Goal: Book appointment/travel/reservation

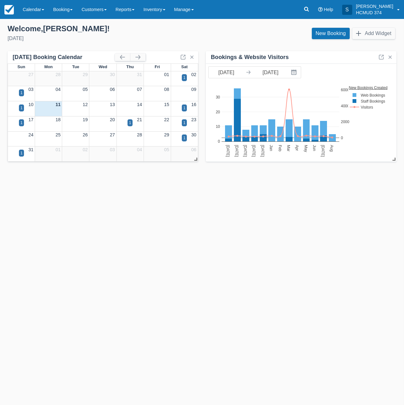
drag, startPoint x: 390, startPoint y: 28, endPoint x: 272, endPoint y: 252, distance: 253.6
click at [265, 239] on div "Templates help to speed up your product set-up, so you can start taking booking…" at bounding box center [202, 212] width 404 height 386
drag, startPoint x: 132, startPoint y: 198, endPoint x: 13, endPoint y: 161, distance: 124.8
click at [131, 198] on div "Templates help to speed up your product set-up, so you can start taking booking…" at bounding box center [202, 212] width 404 height 386
click at [137, 56] on button "button" at bounding box center [137, 57] width 15 height 8
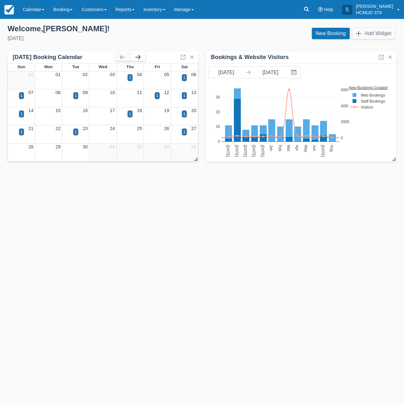
click at [137, 56] on button "button" at bounding box center [137, 57] width 15 height 8
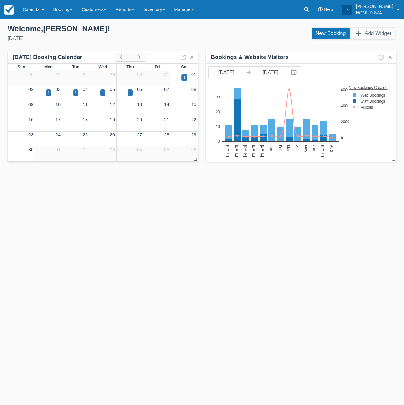
drag, startPoint x: 184, startPoint y: 77, endPoint x: 182, endPoint y: 81, distance: 4.5
click at [184, 77] on div "1" at bounding box center [184, 78] width 2 height 6
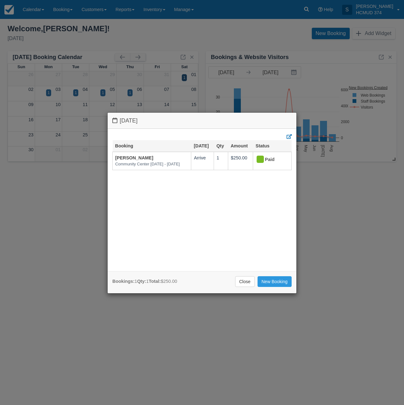
click at [79, 186] on div "Saturday November 1 2025 Booking Nov 1 Qty Amount Status Dayrin Santos Communit…" at bounding box center [202, 202] width 404 height 405
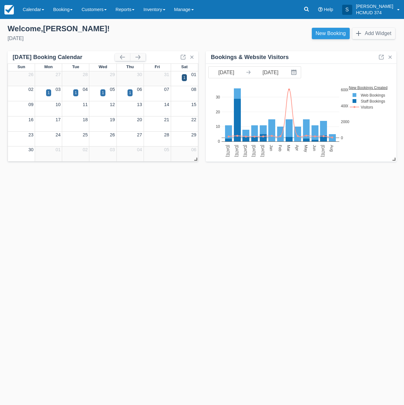
click at [321, 33] on link "New Booking" at bounding box center [331, 33] width 38 height 11
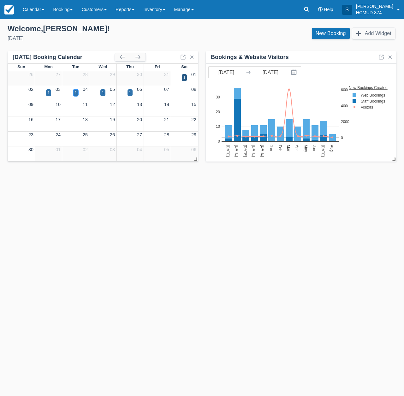
click at [75, 93] on div "1" at bounding box center [76, 93] width 2 height 6
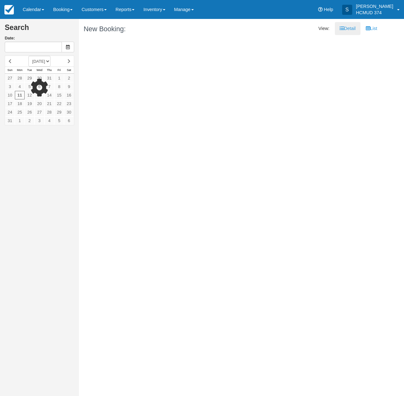
type input "[DATE]"
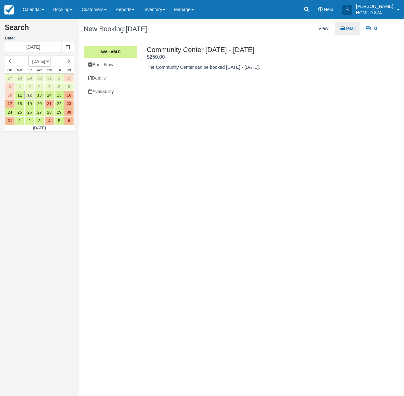
select select "20251101"
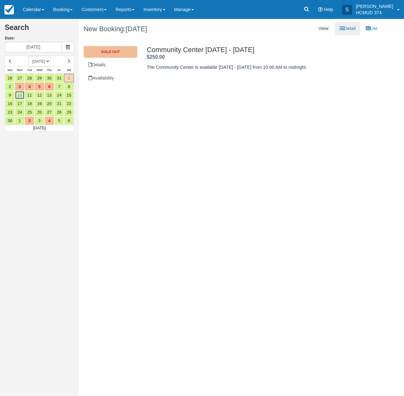
click at [20, 97] on link "10" at bounding box center [20, 95] width 10 height 9
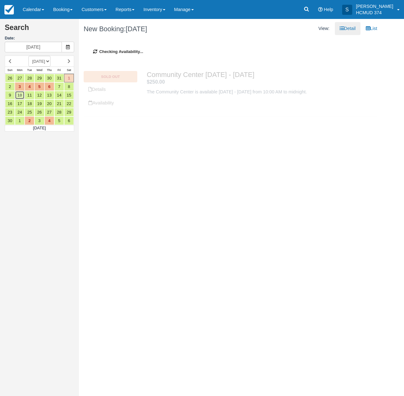
type input "11/10/25"
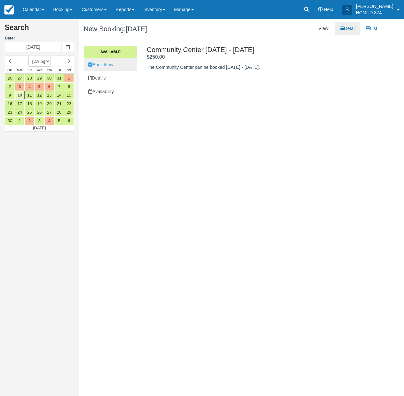
click at [126, 65] on link "Book Now" at bounding box center [111, 64] width 54 height 13
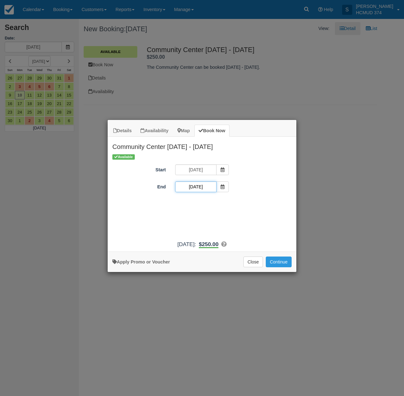
drag, startPoint x: 207, startPoint y: 186, endPoint x: 206, endPoint y: 193, distance: 6.9
click at [207, 186] on input "11/10/25" at bounding box center [195, 186] width 41 height 11
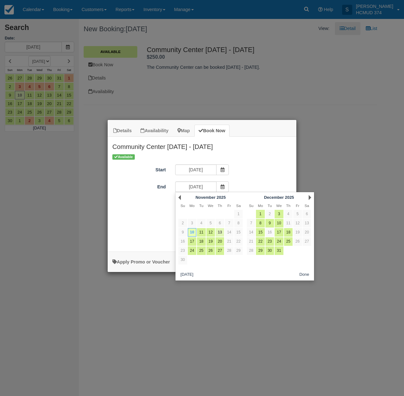
click at [220, 233] on link "13" at bounding box center [219, 232] width 9 height 9
type input "11/13/25"
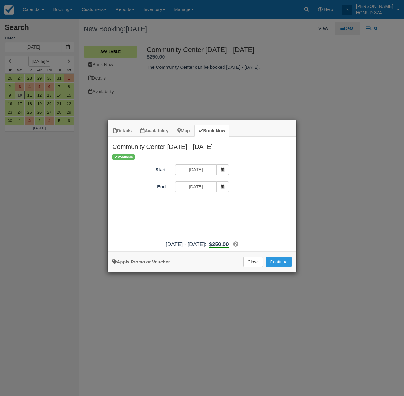
click at [151, 261] on link "Apply Promo or Voucher" at bounding box center [140, 261] width 57 height 5
type input "briancanepa"
click at [240, 204] on button "Apply" at bounding box center [242, 204] width 16 height 8
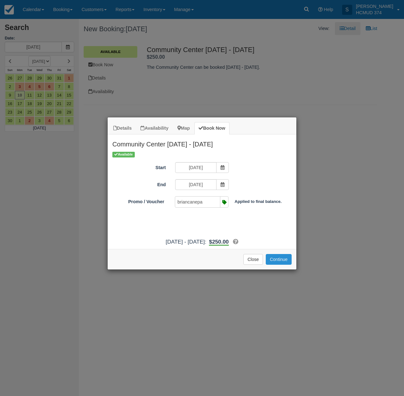
click at [281, 265] on button "Continue" at bounding box center [278, 259] width 26 height 11
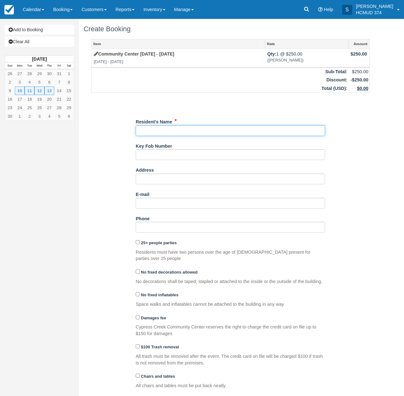
click at [157, 132] on input "Resident's Name" at bounding box center [230, 130] width 189 height 11
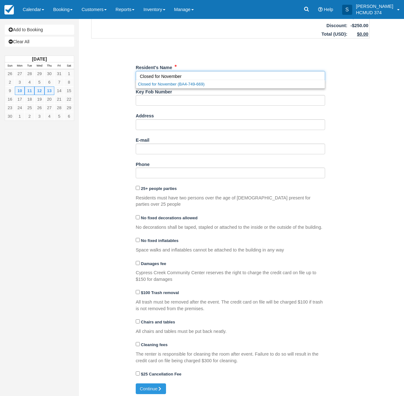
scroll to position [54, 0]
type input "Closed for November"
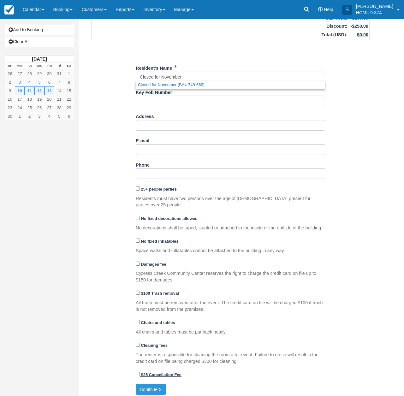
drag, startPoint x: 140, startPoint y: 381, endPoint x: 151, endPoint y: 373, distance: 13.1
click at [140, 384] on button "Continue" at bounding box center [151, 389] width 30 height 11
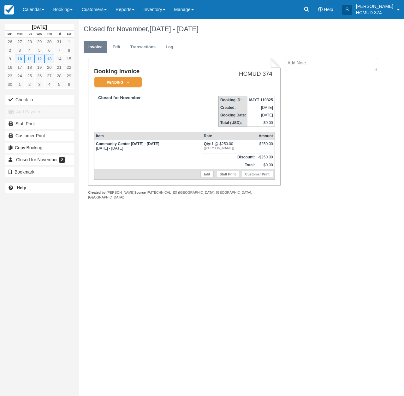
click at [119, 85] on em "Pending" at bounding box center [117, 82] width 47 height 11
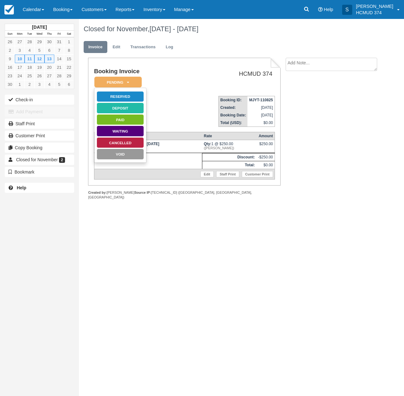
click at [122, 97] on link "Reserved" at bounding box center [119, 96] width 47 height 11
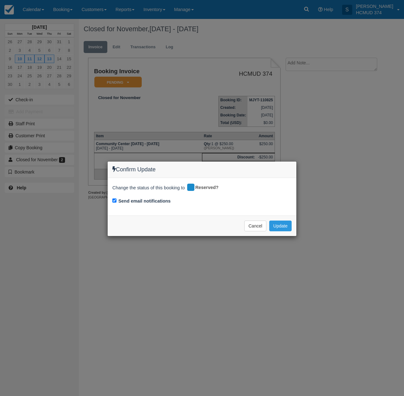
drag, startPoint x: 154, startPoint y: 201, endPoint x: 179, endPoint y: 209, distance: 26.8
click at [154, 201] on label "Send email notifications" at bounding box center [144, 201] width 52 height 7
click at [116, 201] on input "Send email notifications" at bounding box center [114, 200] width 4 height 4
checkbox input "false"
click at [281, 228] on button "Update" at bounding box center [280, 225] width 22 height 11
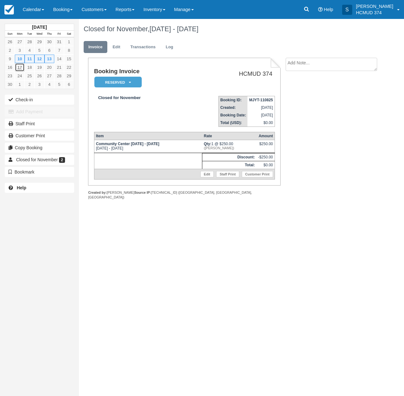
click at [18, 67] on link "17" at bounding box center [20, 67] width 10 height 9
click at [11, 9] on img at bounding box center [8, 9] width 9 height 9
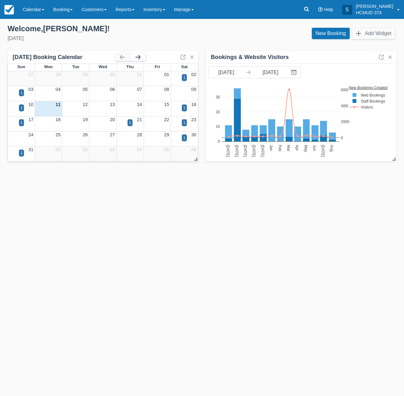
click at [136, 57] on button "button" at bounding box center [137, 57] width 15 height 8
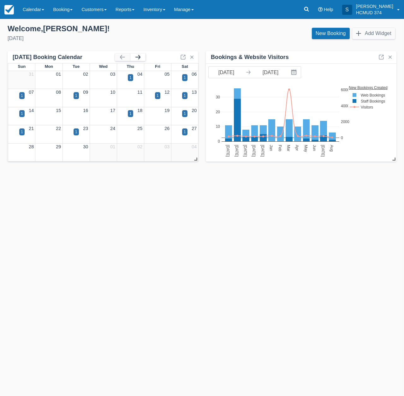
click at [136, 57] on button "button" at bounding box center [137, 57] width 15 height 8
click at [137, 57] on button "button" at bounding box center [137, 57] width 15 height 8
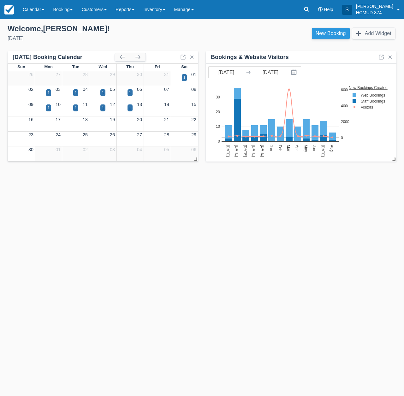
click at [333, 36] on link "New Booking" at bounding box center [331, 33] width 38 height 11
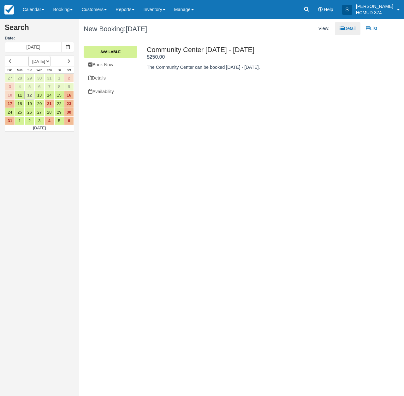
select select "20251101"
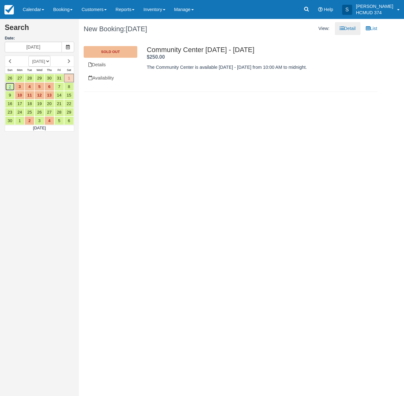
click at [8, 86] on link "2" at bounding box center [10, 86] width 10 height 9
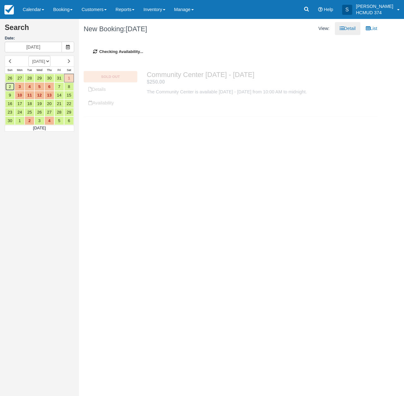
type input "[DATE]"
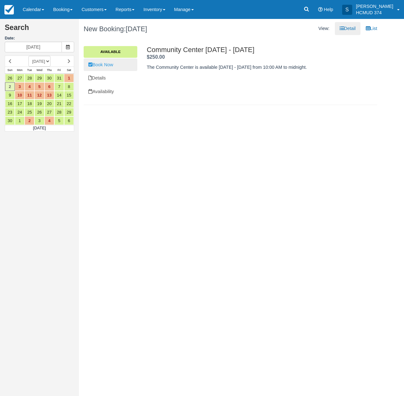
click at [105, 64] on link "Book Now" at bounding box center [111, 64] width 54 height 13
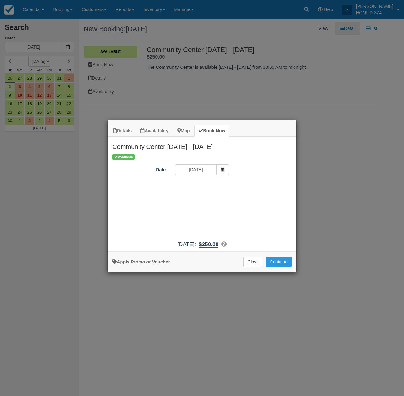
click at [154, 263] on link "Apply Promo or Voucher" at bounding box center [140, 261] width 57 height 5
type input "n"
type input "briancanepa"
drag, startPoint x: 240, startPoint y: 186, endPoint x: 248, endPoint y: 202, distance: 17.8
click at [240, 186] on button "Apply" at bounding box center [242, 187] width 16 height 8
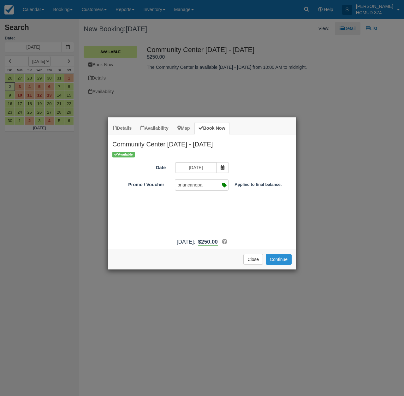
click at [277, 265] on button "Continue" at bounding box center [278, 259] width 26 height 11
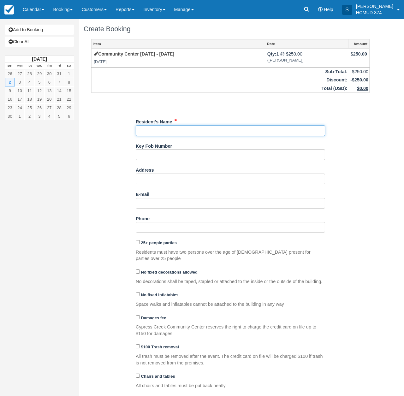
click at [189, 133] on input "Resident's Name" at bounding box center [230, 130] width 189 height 11
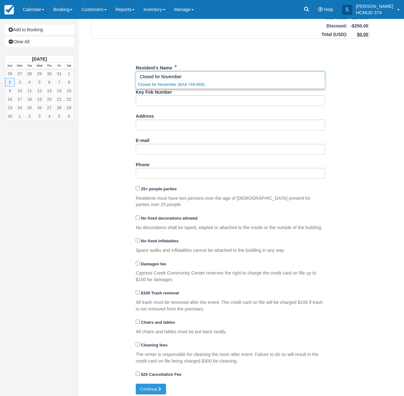
scroll to position [54, 0]
type input "Closed for November"
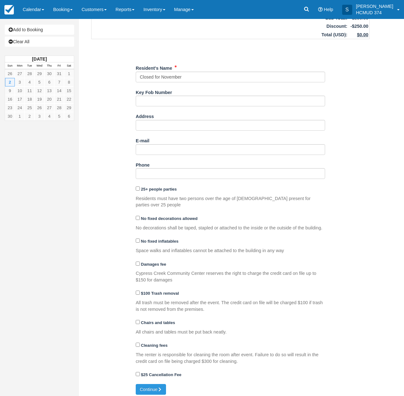
drag, startPoint x: 101, startPoint y: 198, endPoint x: 106, endPoint y: 335, distance: 137.5
click at [102, 200] on div "Item Rate Amount [GEOGRAPHIC_DATA] [DATE] - [DATE] [DATE] Qty: 1 @ $250.00 ([PE…" at bounding box center [230, 184] width 293 height 398
click at [141, 379] on div "$25 Cancellation Fee" at bounding box center [230, 376] width 189 height 15
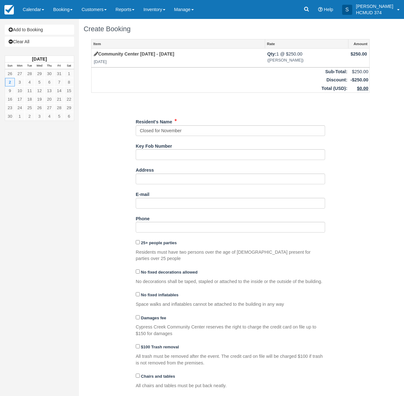
scroll to position [0, 0]
click at [35, 29] on link "Add to Booking" at bounding box center [39, 30] width 69 height 10
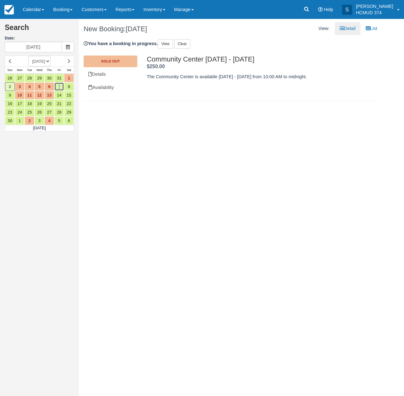
click at [59, 87] on link "7" at bounding box center [59, 86] width 10 height 9
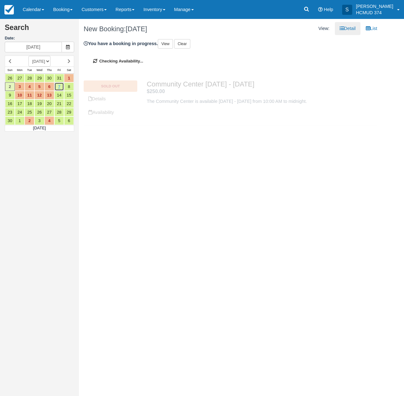
type input "[DATE]"
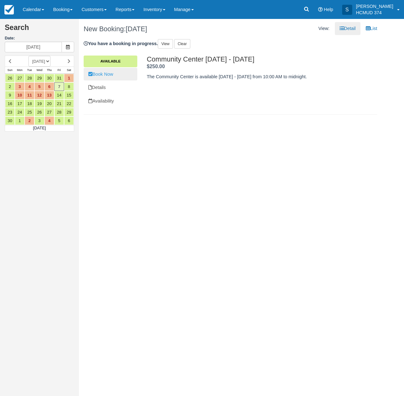
click at [123, 77] on link "Book Now" at bounding box center [111, 74] width 54 height 13
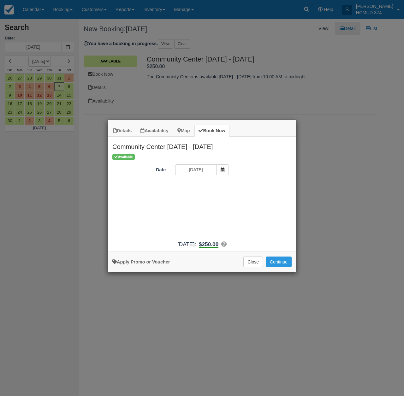
drag, startPoint x: 142, startPoint y: 265, endPoint x: 160, endPoint y: 248, distance: 24.3
click at [142, 264] on link "Apply Promo or Voucher" at bounding box center [140, 261] width 57 height 5
click at [201, 188] on input "Promo / Voucher" at bounding box center [197, 187] width 44 height 11
type input "briancanepa"
click at [237, 188] on button "Apply" at bounding box center [242, 187] width 16 height 8
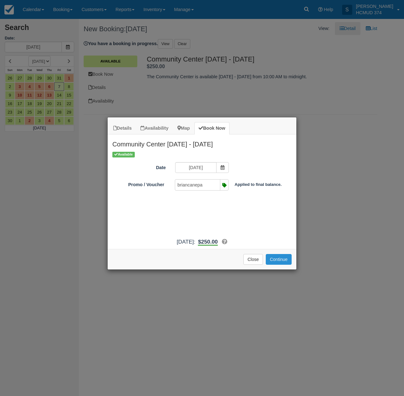
click at [282, 265] on button "Continue" at bounding box center [278, 259] width 26 height 11
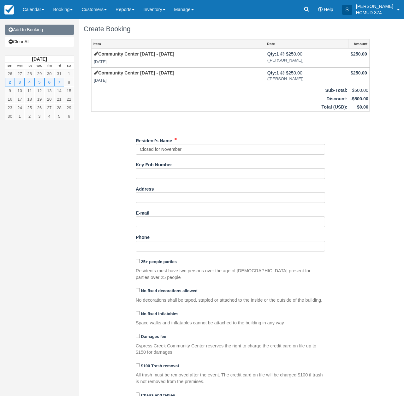
click at [38, 29] on link "Add to Booking" at bounding box center [39, 30] width 69 height 10
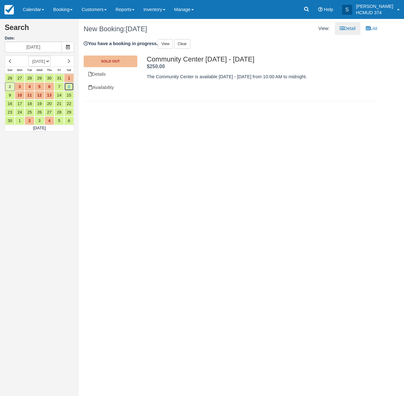
click at [69, 85] on link "8" at bounding box center [69, 86] width 10 height 9
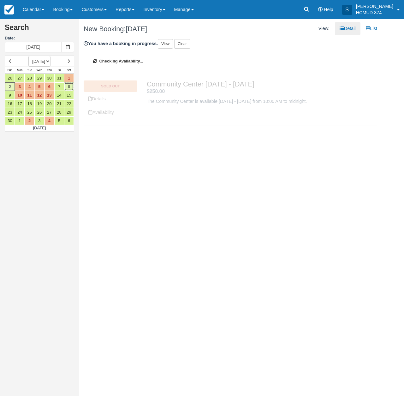
type input "[DATE]"
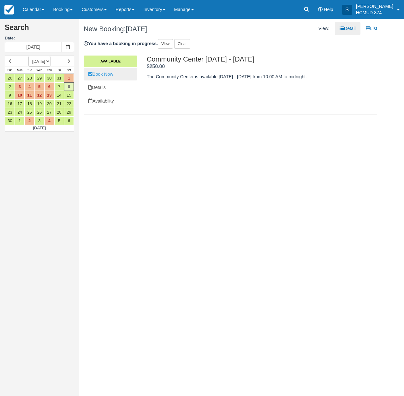
click at [110, 74] on link "Book Now" at bounding box center [111, 74] width 54 height 13
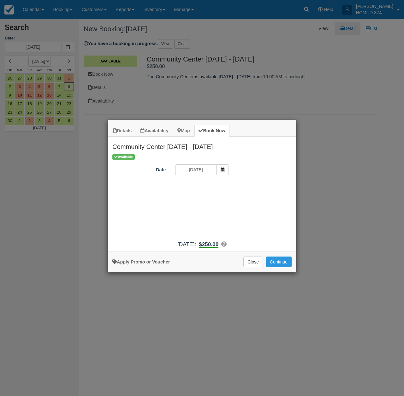
drag, startPoint x: 143, startPoint y: 266, endPoint x: 179, endPoint y: 236, distance: 47.3
click at [143, 264] on link "Apply Promo or Voucher" at bounding box center [140, 261] width 57 height 5
click at [205, 189] on input "Promo / Voucher" at bounding box center [197, 187] width 44 height 11
type input "briancanepa"
drag, startPoint x: 243, startPoint y: 185, endPoint x: 245, endPoint y: 191, distance: 6.7
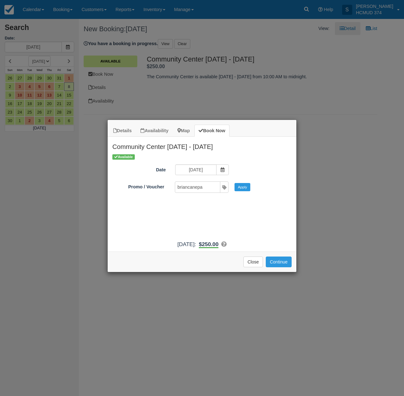
click at [243, 185] on button "Apply" at bounding box center [242, 187] width 16 height 8
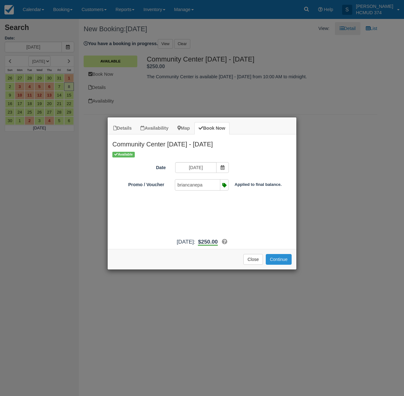
click at [281, 265] on button "Continue" at bounding box center [278, 259] width 26 height 11
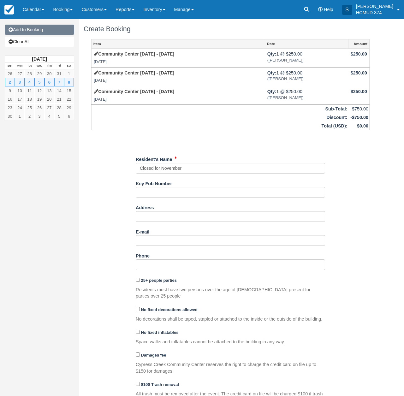
click at [41, 32] on link "Add to Booking" at bounding box center [39, 30] width 69 height 10
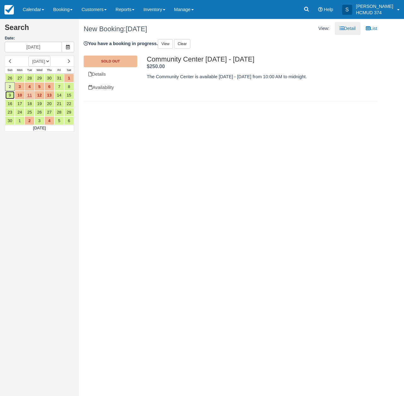
drag, startPoint x: 10, startPoint y: 95, endPoint x: 29, endPoint y: 98, distance: 19.5
click at [10, 95] on link "9" at bounding box center [10, 95] width 10 height 9
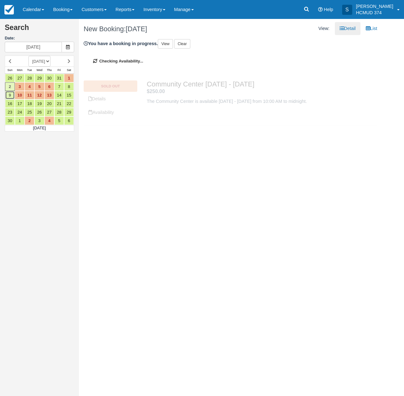
type input "[DATE]"
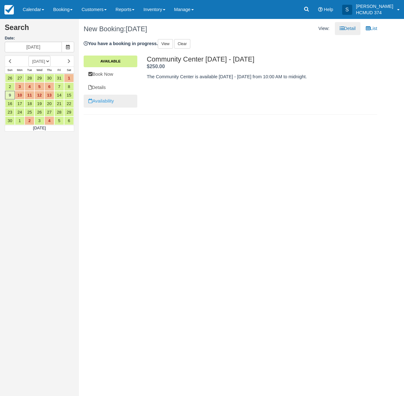
drag, startPoint x: 115, startPoint y: 71, endPoint x: 120, endPoint y: 95, distance: 24.7
click at [115, 71] on link "Book Now" at bounding box center [111, 74] width 54 height 13
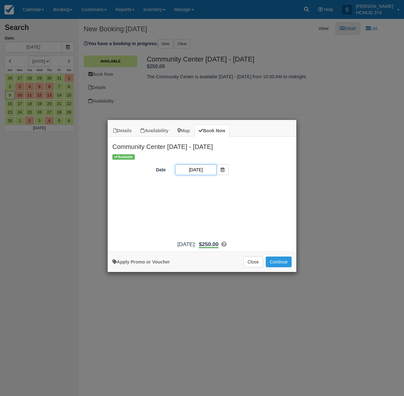
drag, startPoint x: 199, startPoint y: 167, endPoint x: 194, endPoint y: 212, distance: 45.4
click at [199, 167] on input "11/09/25" at bounding box center [195, 169] width 41 height 11
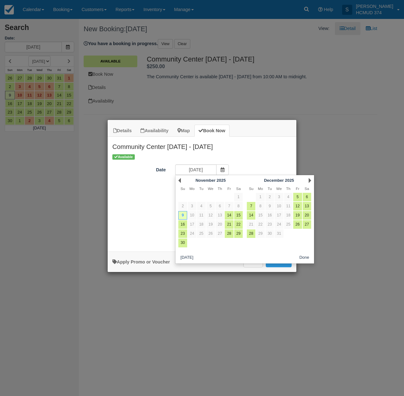
click at [130, 224] on div "Available Date 11/09/25 Promo / Voucher Applied to final balance. Code applied …" at bounding box center [202, 195] width 189 height 84
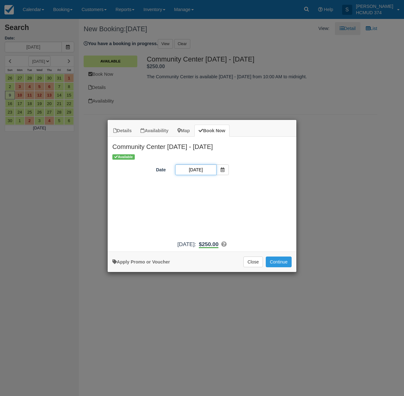
click at [204, 168] on input "11/09/25" at bounding box center [195, 169] width 41 height 11
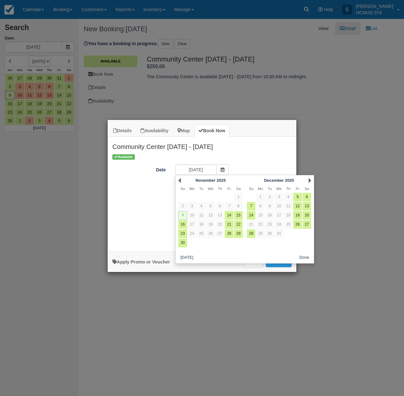
click at [183, 217] on link "9" at bounding box center [182, 215] width 9 height 9
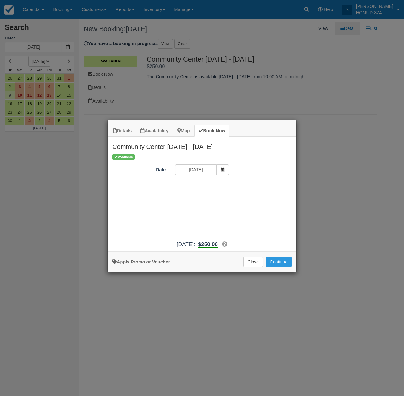
drag, startPoint x: 147, startPoint y: 266, endPoint x: 151, endPoint y: 262, distance: 5.9
click at [147, 264] on link "Apply Promo or Voucher" at bounding box center [140, 261] width 57 height 5
click at [189, 189] on input "Promo / Voucher" at bounding box center [197, 187] width 44 height 11
type input "briancanepa"
click at [239, 185] on button "Apply" at bounding box center [242, 187] width 16 height 8
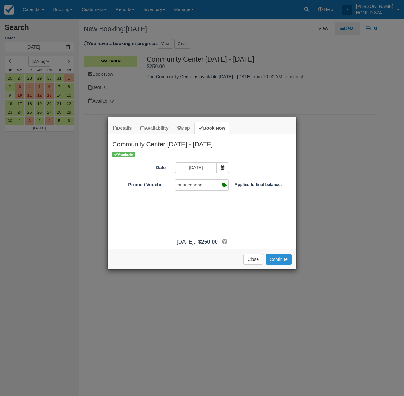
click at [283, 265] on button "Continue" at bounding box center [278, 259] width 26 height 11
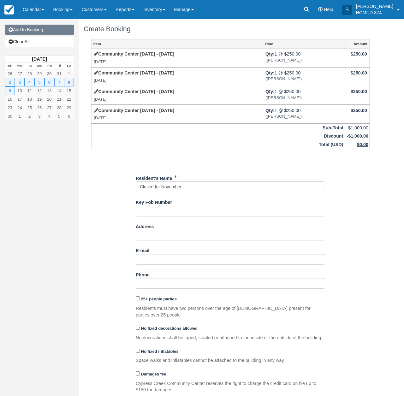
click at [38, 32] on link "Add to Booking" at bounding box center [39, 30] width 69 height 10
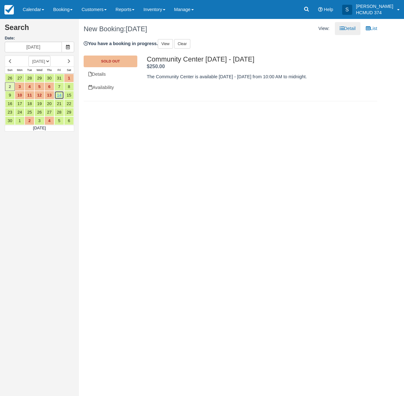
click at [58, 95] on link "14" at bounding box center [59, 95] width 10 height 9
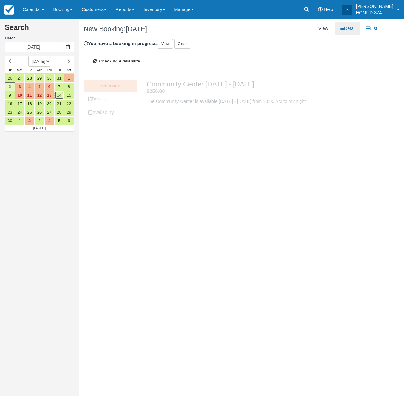
type input "[DATE]"
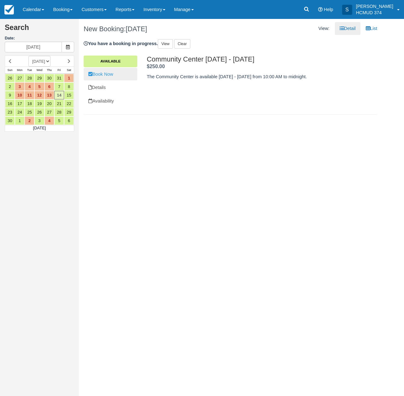
click at [110, 74] on link "Book Now" at bounding box center [111, 74] width 54 height 13
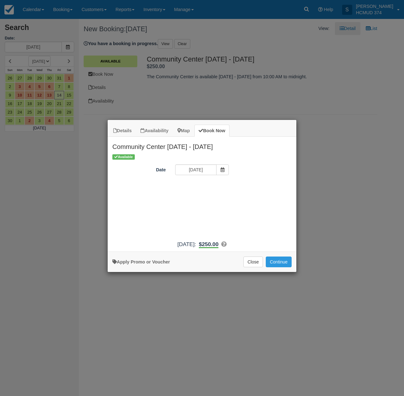
drag, startPoint x: 150, startPoint y: 264, endPoint x: 151, endPoint y: 256, distance: 8.6
click at [150, 264] on link "Apply Promo or Voucher" at bounding box center [140, 261] width 57 height 5
click at [185, 186] on input "Promo / Voucher" at bounding box center [197, 187] width 44 height 11
type input "briancanepa"
click at [243, 189] on button "Apply" at bounding box center [242, 187] width 16 height 8
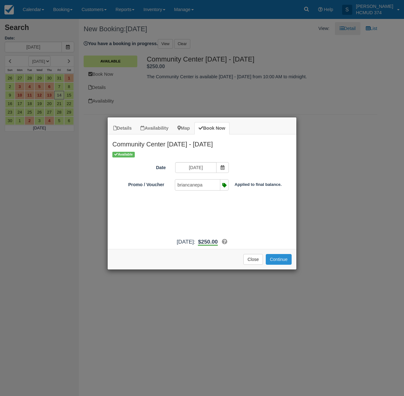
drag, startPoint x: 283, startPoint y: 268, endPoint x: 277, endPoint y: 269, distance: 6.3
click at [282, 265] on button "Continue" at bounding box center [278, 259] width 26 height 11
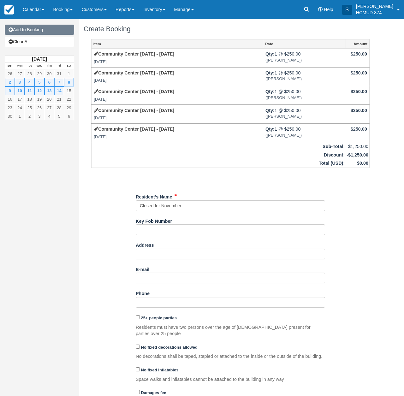
click at [23, 32] on link "Add to Booking" at bounding box center [39, 30] width 69 height 10
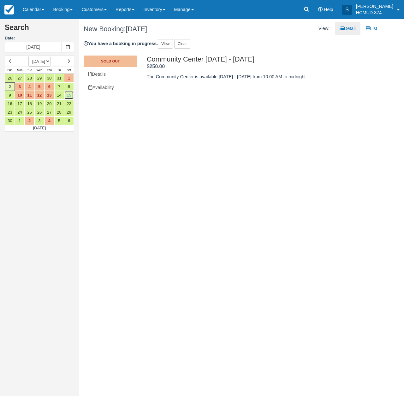
click at [69, 98] on link "15" at bounding box center [69, 95] width 10 height 9
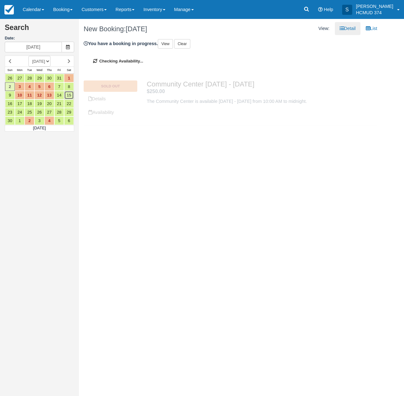
type input "11/15/25"
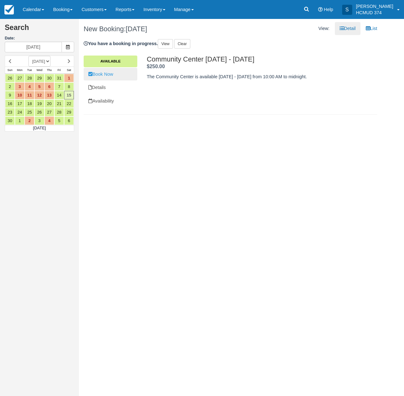
click at [108, 73] on link "Book Now" at bounding box center [111, 74] width 54 height 13
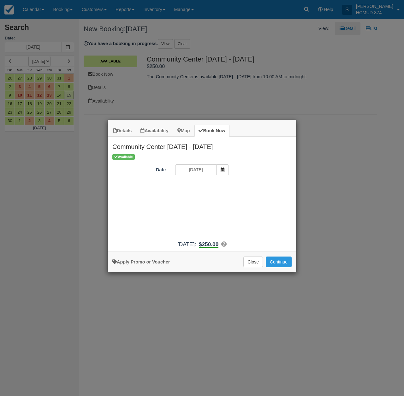
drag, startPoint x: 143, startPoint y: 266, endPoint x: 183, endPoint y: 223, distance: 59.1
click at [143, 264] on link "Apply Promo or Voucher" at bounding box center [140, 261] width 57 height 5
click at [206, 185] on input "Promo / Voucher" at bounding box center [197, 187] width 44 height 11
type input "briancanepa"
drag, startPoint x: 242, startPoint y: 188, endPoint x: 246, endPoint y: 214, distance: 25.8
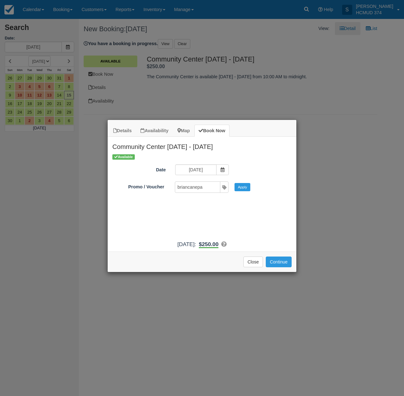
click at [242, 188] on button "Apply" at bounding box center [242, 187] width 16 height 8
click at [282, 272] on div "Apply Promo or Voucher Close Continue Searching..." at bounding box center [202, 261] width 189 height 20
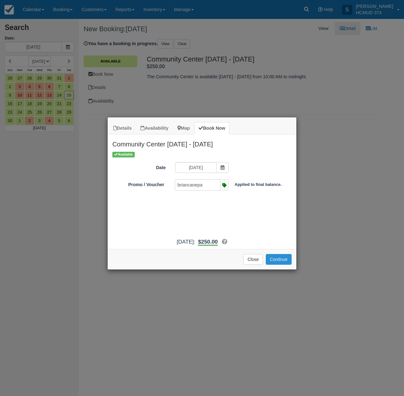
click at [283, 265] on button "Continue" at bounding box center [278, 259] width 26 height 11
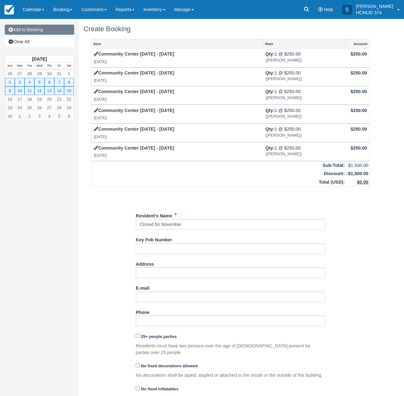
click at [35, 31] on link "Add to Booking" at bounding box center [39, 30] width 69 height 10
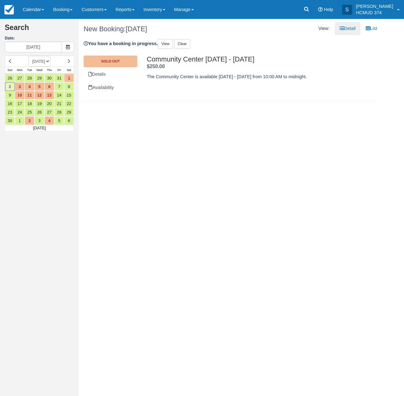
click at [143, 162] on div "Search Date: [DATE] AUGUST [DATE] [DATE] [DATE] [DATE] [DATE] [DATE] [DATE] [DA…" at bounding box center [202, 207] width 404 height 377
click at [67, 94] on link "15" at bounding box center [69, 95] width 10 height 9
click at [11, 105] on link "16" at bounding box center [10, 103] width 10 height 9
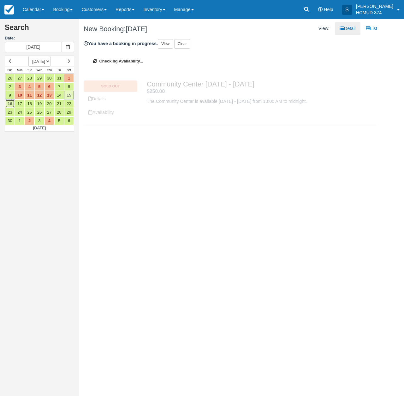
type input "11/16/25"
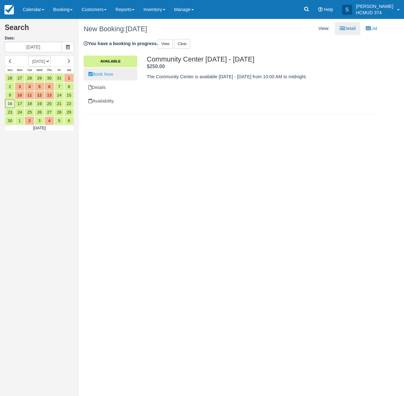
click at [110, 73] on link "Book Now" at bounding box center [111, 74] width 54 height 13
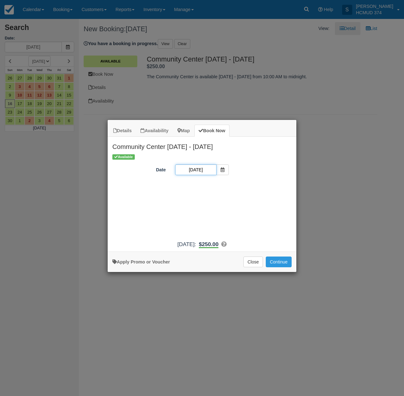
click at [192, 168] on input "11/16/25" at bounding box center [195, 169] width 41 height 11
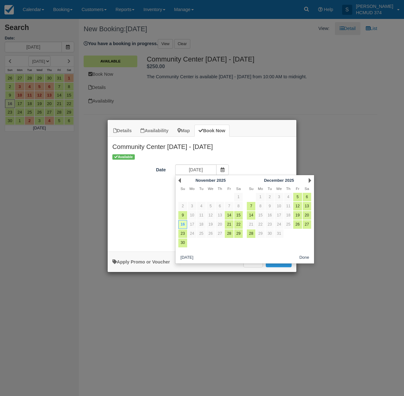
click at [144, 196] on div "Available Date 11/16/25 Promo / Voucher Applied to final balance. Code applied …" at bounding box center [202, 195] width 189 height 84
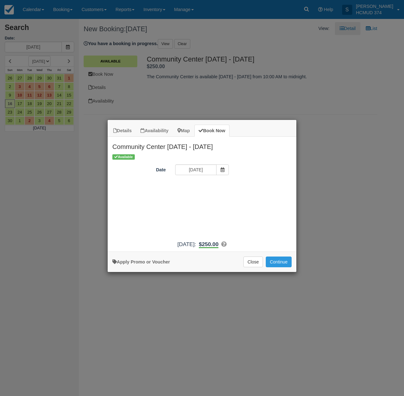
click at [152, 264] on link "Apply Promo or Voucher" at bounding box center [140, 261] width 57 height 5
click at [204, 189] on input "Promo / Voucher" at bounding box center [197, 187] width 44 height 11
type input "briancanepa"
drag, startPoint x: 241, startPoint y: 186, endPoint x: 250, endPoint y: 229, distance: 44.1
click at [241, 186] on button "Apply" at bounding box center [242, 187] width 16 height 8
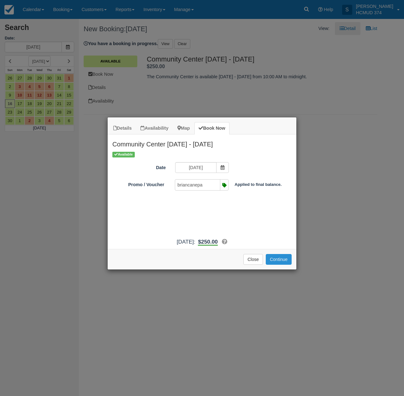
click at [277, 265] on button "Continue" at bounding box center [278, 259] width 26 height 11
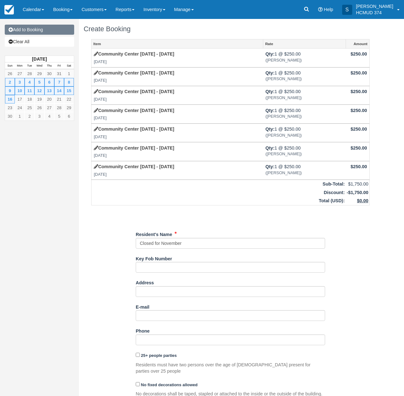
click at [32, 29] on link "Add to Booking" at bounding box center [39, 30] width 69 height 10
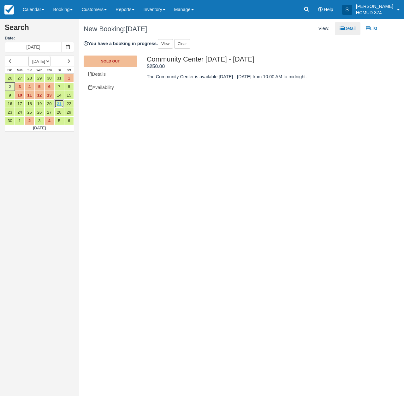
click at [60, 101] on link "21" at bounding box center [59, 103] width 10 height 9
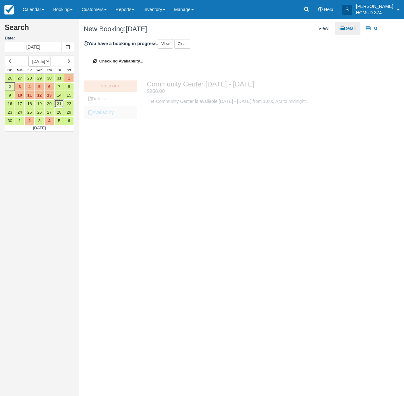
type input "[DATE]"
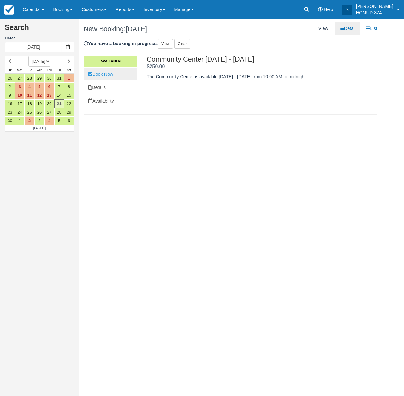
drag, startPoint x: 110, startPoint y: 75, endPoint x: 114, endPoint y: 78, distance: 4.7
click at [109, 75] on link "Book Now" at bounding box center [111, 74] width 54 height 13
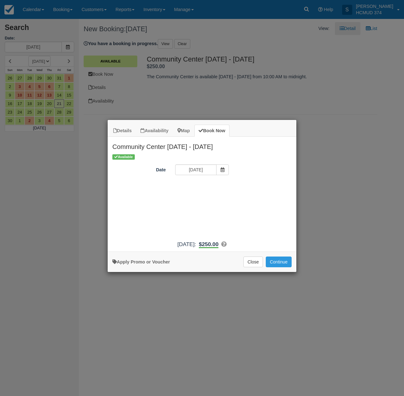
click at [133, 264] on link "Apply Promo or Voucher" at bounding box center [140, 261] width 57 height 5
click at [200, 189] on input "Promo / Voucher" at bounding box center [197, 187] width 44 height 11
type input "briancanepa"
drag, startPoint x: 242, startPoint y: 188, endPoint x: 244, endPoint y: 199, distance: 10.6
click at [242, 188] on button "Apply" at bounding box center [242, 187] width 16 height 8
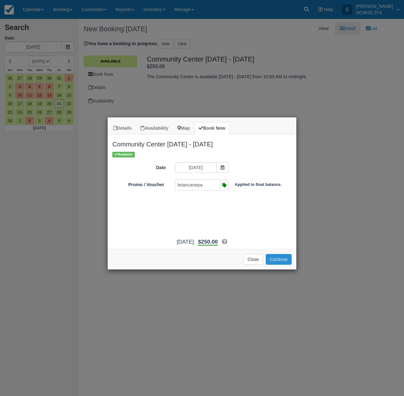
drag, startPoint x: 273, startPoint y: 270, endPoint x: 267, endPoint y: 269, distance: 6.7
click at [273, 265] on button "Continue" at bounding box center [278, 259] width 26 height 11
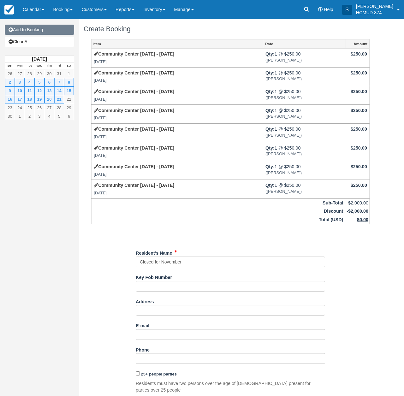
click at [48, 32] on link "Add to Booking" at bounding box center [39, 30] width 69 height 10
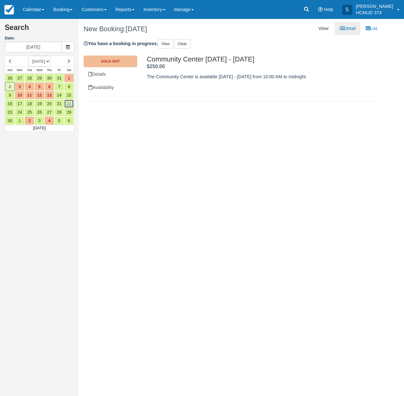
click at [72, 102] on link "22" at bounding box center [69, 103] width 10 height 9
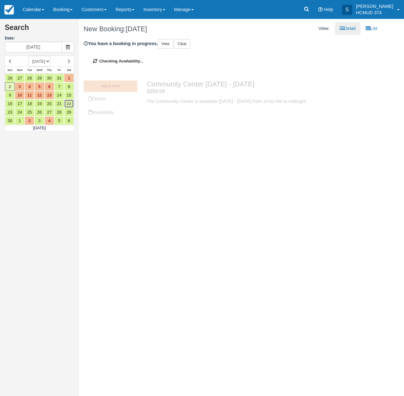
type input "11/22/25"
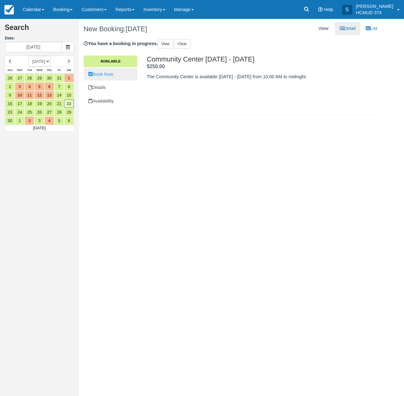
click at [117, 71] on link "Book Now" at bounding box center [111, 74] width 54 height 13
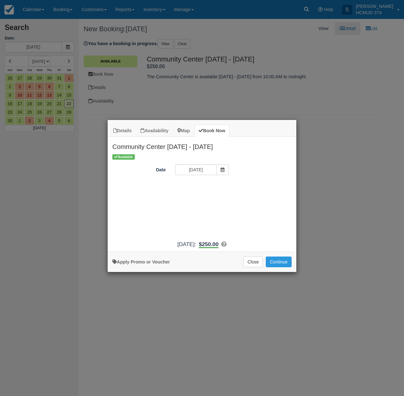
click at [148, 264] on link "Apply Promo or Voucher" at bounding box center [140, 261] width 57 height 5
drag, startPoint x: 189, startPoint y: 187, endPoint x: 189, endPoint y: 191, distance: 3.8
click at [189, 187] on input "Promo / Voucher" at bounding box center [197, 187] width 44 height 11
type input "briancanepa"
drag, startPoint x: 239, startPoint y: 187, endPoint x: 242, endPoint y: 190, distance: 3.4
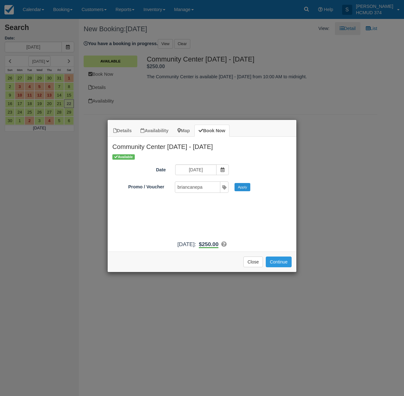
click at [240, 187] on button "Apply" at bounding box center [242, 187] width 16 height 8
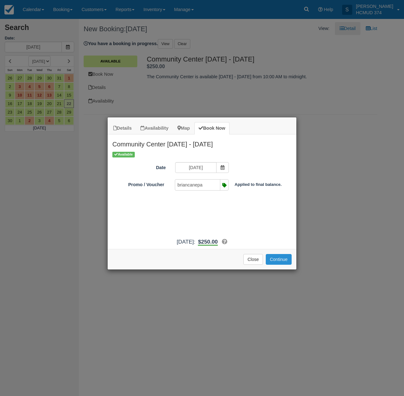
click at [279, 265] on button "Continue" at bounding box center [278, 259] width 26 height 11
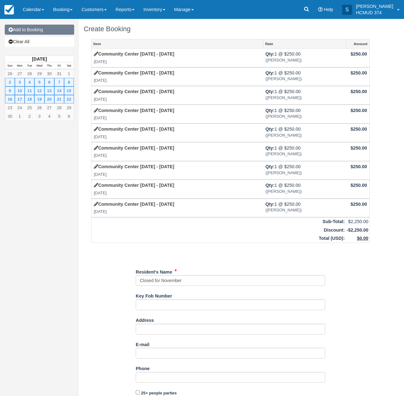
click at [42, 29] on link "Add to Booking" at bounding box center [39, 30] width 69 height 10
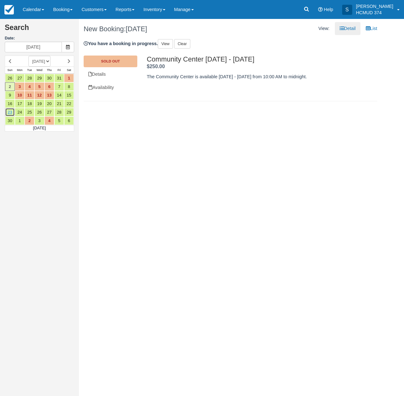
click at [11, 113] on link "23" at bounding box center [10, 112] width 10 height 9
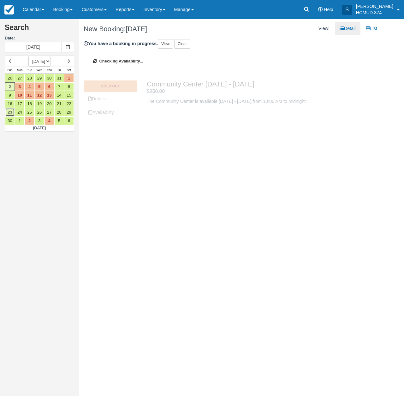
type input "[DATE]"
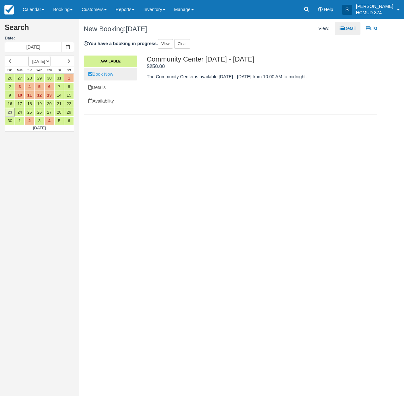
click at [110, 73] on link "Book Now" at bounding box center [111, 74] width 54 height 13
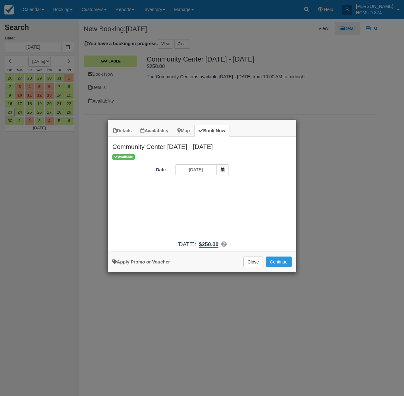
click at [149, 269] on div "Apply Promo or Voucher Close Continue Searching..." at bounding box center [202, 261] width 189 height 20
drag, startPoint x: 149, startPoint y: 267, endPoint x: 166, endPoint y: 243, distance: 29.2
click at [150, 264] on link "Apply Promo or Voucher" at bounding box center [140, 261] width 57 height 5
drag, startPoint x: 200, startPoint y: 185, endPoint x: 199, endPoint y: 195, distance: 9.5
click at [200, 185] on input "Promo / Voucher" at bounding box center [197, 187] width 44 height 11
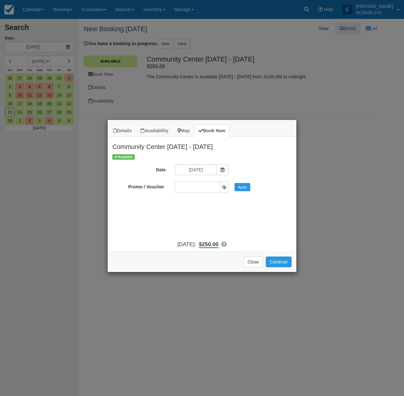
type input "briancanepa"
click at [243, 188] on button "Apply" at bounding box center [242, 187] width 16 height 8
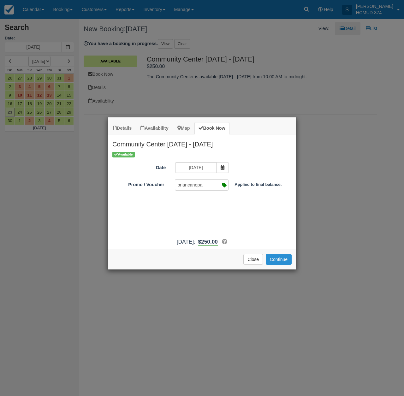
click at [284, 265] on button "Continue" at bounding box center [278, 259] width 26 height 11
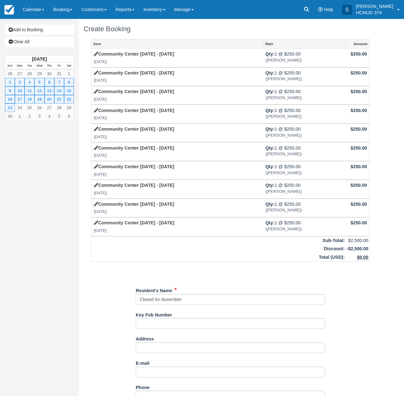
drag, startPoint x: 49, startPoint y: 28, endPoint x: 49, endPoint y: 35, distance: 6.9
click at [49, 28] on link "Add to Booking" at bounding box center [39, 30] width 69 height 10
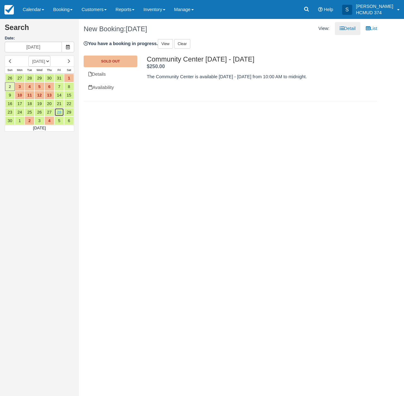
click at [61, 110] on link "28" at bounding box center [59, 112] width 10 height 9
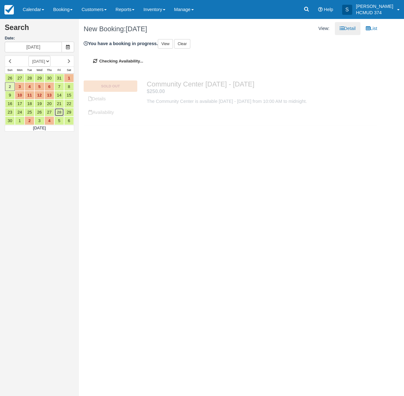
type input "[DATE]"
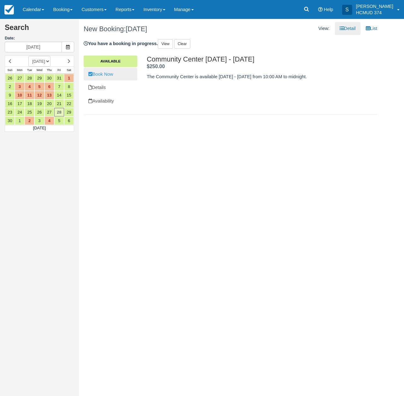
click at [115, 73] on link "Book Now" at bounding box center [111, 74] width 54 height 13
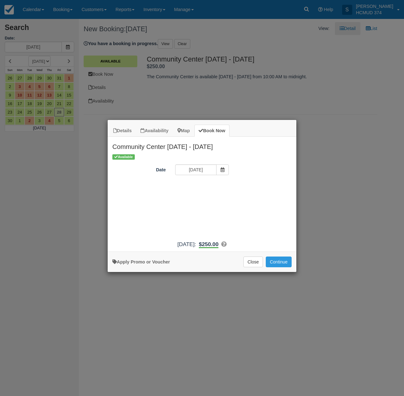
click at [140, 264] on link "Apply Promo or Voucher" at bounding box center [140, 261] width 57 height 5
click at [194, 187] on input "Promo / Voucher" at bounding box center [197, 187] width 44 height 11
type input "briancanepa"
drag, startPoint x: 245, startPoint y: 187, endPoint x: 246, endPoint y: 201, distance: 14.3
click at [245, 187] on button "Apply" at bounding box center [242, 187] width 16 height 8
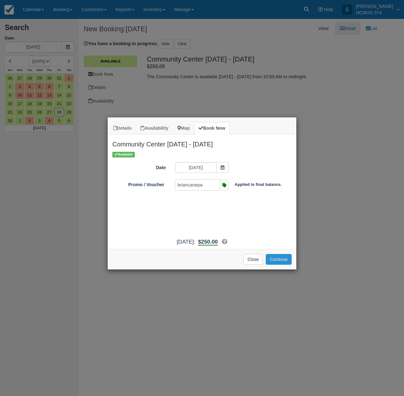
click at [280, 265] on button "Continue" at bounding box center [278, 259] width 26 height 11
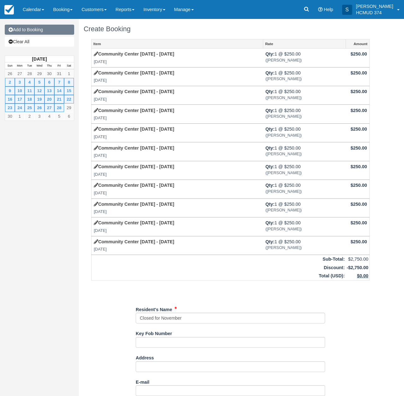
click at [33, 28] on link "Add to Booking" at bounding box center [39, 30] width 69 height 10
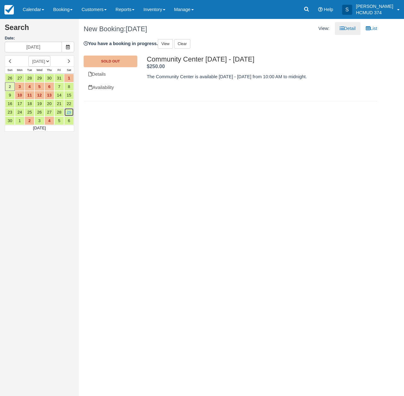
click at [69, 109] on link "29" at bounding box center [69, 112] width 10 height 9
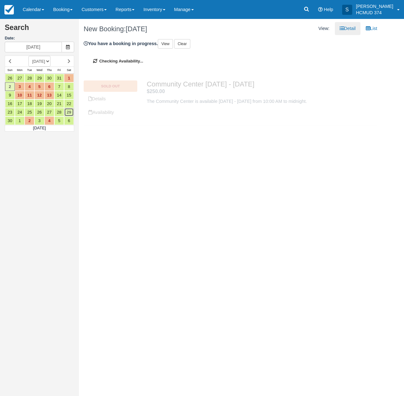
type input "[DATE]"
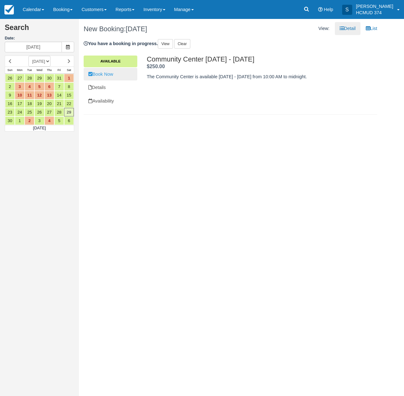
click at [103, 77] on link "Book Now" at bounding box center [111, 74] width 54 height 13
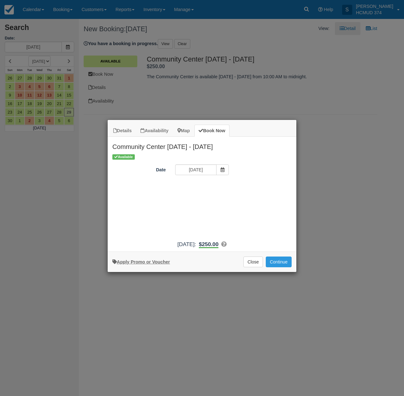
click at [151, 264] on link "Apply Promo or Voucher" at bounding box center [140, 261] width 57 height 5
click at [195, 190] on input "Promo / Voucher" at bounding box center [197, 187] width 44 height 11
type input "briancanepa"
click at [242, 185] on button "Apply" at bounding box center [242, 187] width 16 height 8
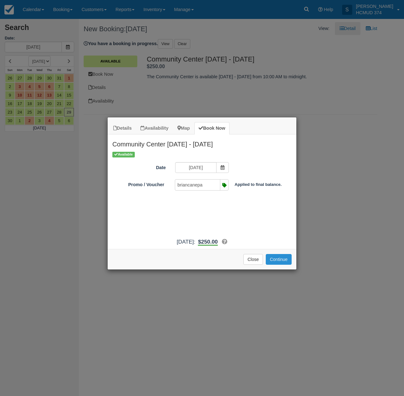
click at [284, 265] on button "Continue" at bounding box center [278, 259] width 26 height 11
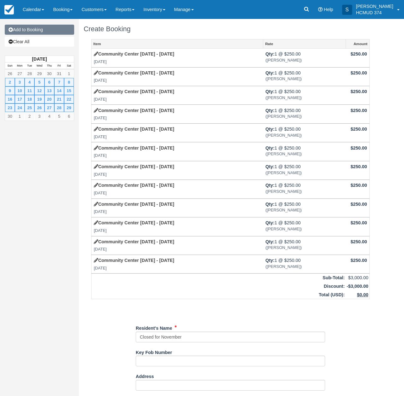
click at [30, 31] on link "Add to Booking" at bounding box center [39, 30] width 69 height 10
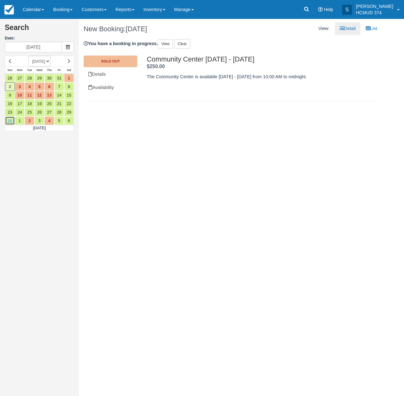
click at [12, 119] on link "30" at bounding box center [10, 120] width 10 height 9
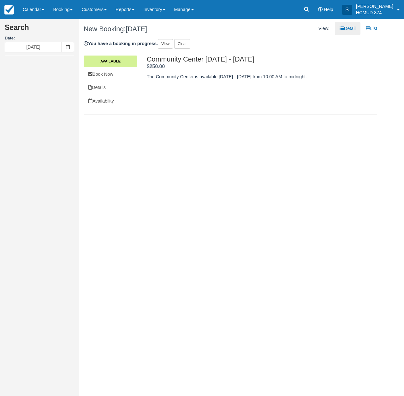
type input "11/30/25"
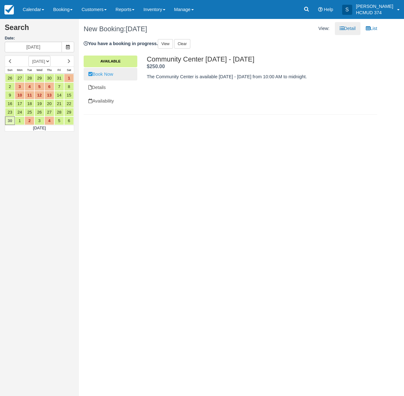
click at [121, 77] on link "Book Now" at bounding box center [111, 74] width 54 height 13
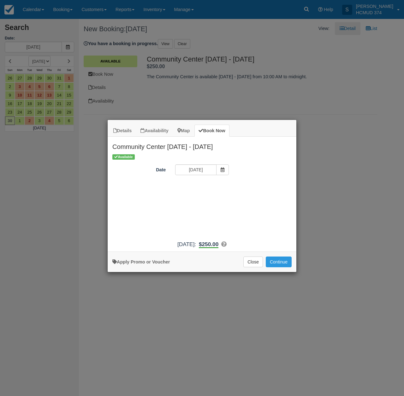
click at [148, 264] on link "Apply Promo or Voucher" at bounding box center [140, 261] width 57 height 5
drag, startPoint x: 192, startPoint y: 186, endPoint x: 192, endPoint y: 189, distance: 3.5
click at [192, 186] on input "Promo / Voucher" at bounding box center [197, 187] width 44 height 11
type input "briancanepa"
drag, startPoint x: 247, startPoint y: 185, endPoint x: 249, endPoint y: 194, distance: 9.0
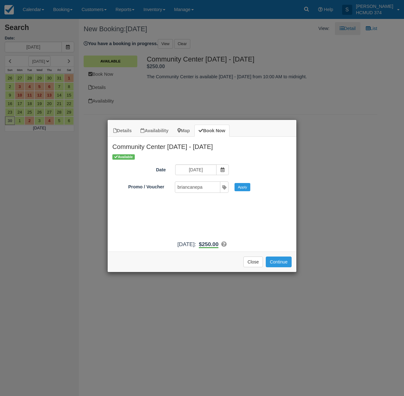
click at [247, 185] on button "Apply" at bounding box center [242, 187] width 16 height 8
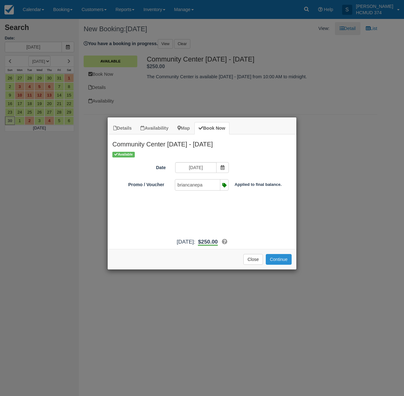
click at [280, 265] on button "Continue" at bounding box center [278, 259] width 26 height 11
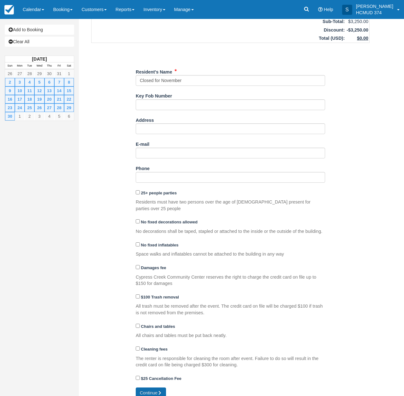
scroll to position [275, 0]
click at [155, 387] on button "Continue" at bounding box center [151, 392] width 30 height 11
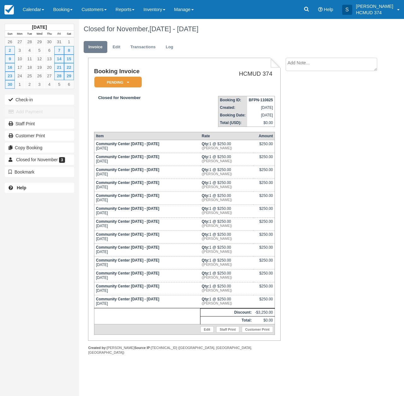
click at [124, 81] on em "Pending" at bounding box center [117, 82] width 47 height 11
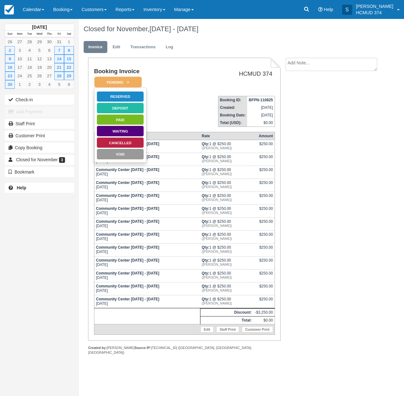
click at [125, 96] on link "Reserved" at bounding box center [119, 96] width 47 height 11
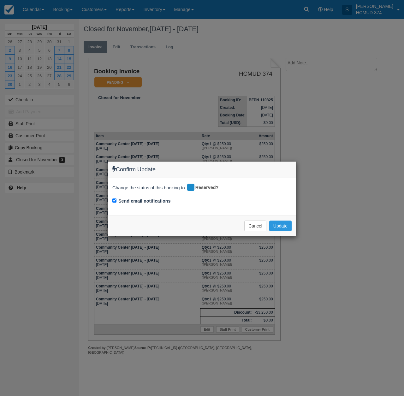
click at [145, 199] on label "Send email notifications" at bounding box center [144, 201] width 52 height 7
click at [116, 199] on input "Send email notifications" at bounding box center [114, 200] width 4 height 4
checkbox input "false"
click at [277, 226] on button "Update" at bounding box center [280, 225] width 22 height 11
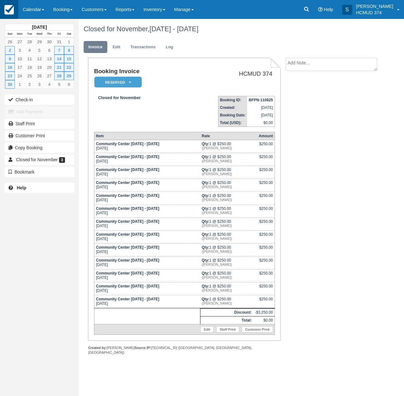
click at [12, 10] on img at bounding box center [8, 9] width 9 height 9
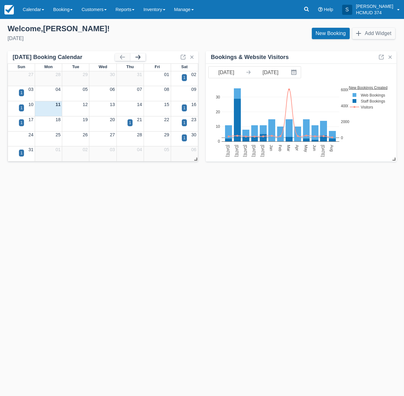
click at [137, 55] on button "button" at bounding box center [137, 57] width 15 height 8
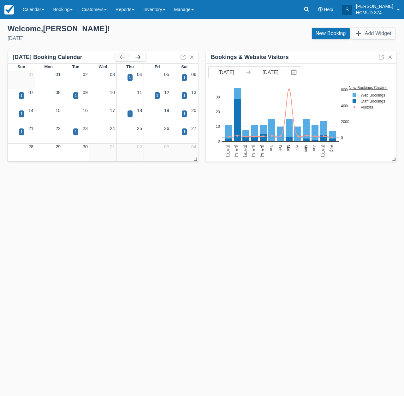
click at [137, 56] on button "button" at bounding box center [137, 57] width 15 height 8
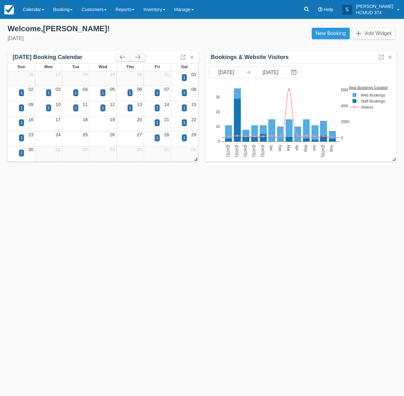
click at [320, 35] on link "New Booking" at bounding box center [331, 33] width 38 height 11
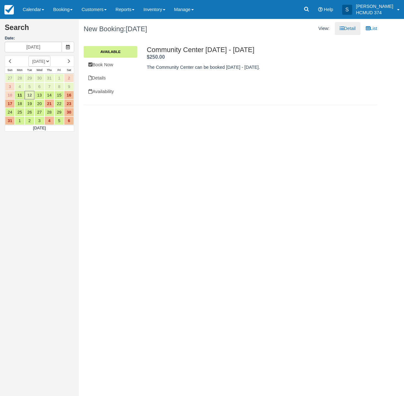
select select "20251101"
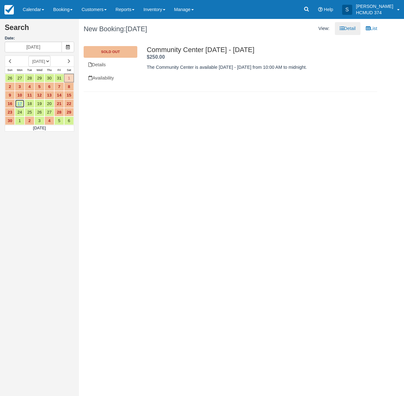
click at [20, 101] on link "17" at bounding box center [20, 103] width 10 height 9
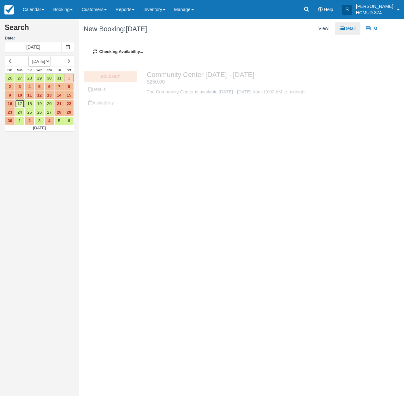
type input "11/17/25"
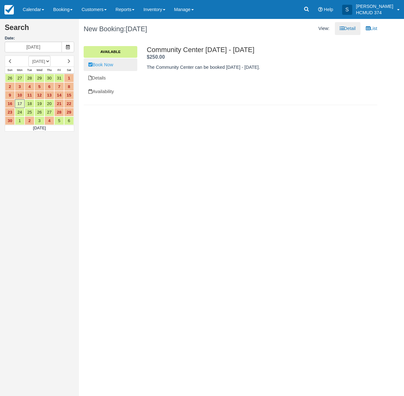
click at [119, 63] on link "Book Now" at bounding box center [111, 64] width 54 height 13
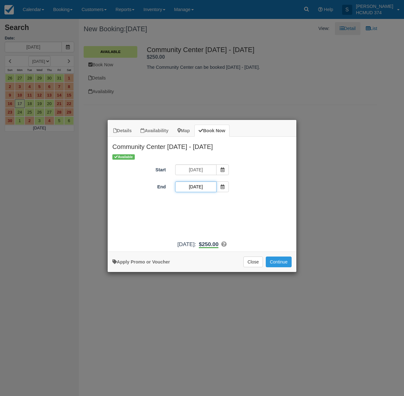
click at [192, 190] on input "11/17/25" at bounding box center [195, 186] width 41 height 11
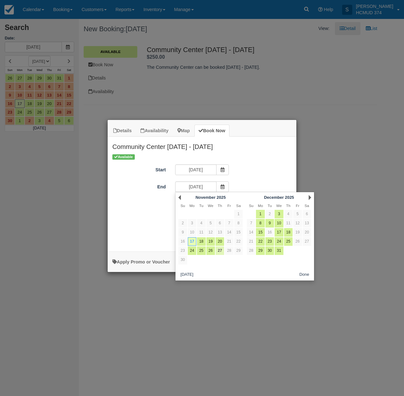
click at [218, 251] on link "27" at bounding box center [219, 250] width 9 height 9
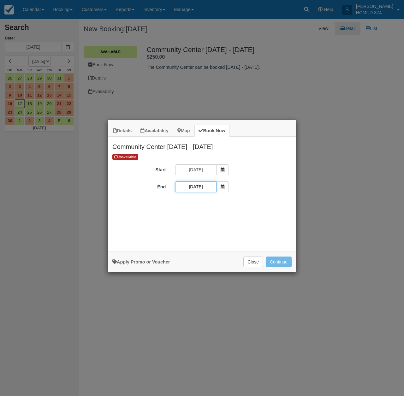
drag, startPoint x: 201, startPoint y: 186, endPoint x: 201, endPoint y: 192, distance: 5.7
click at [201, 186] on input "11/27/25" at bounding box center [195, 186] width 41 height 11
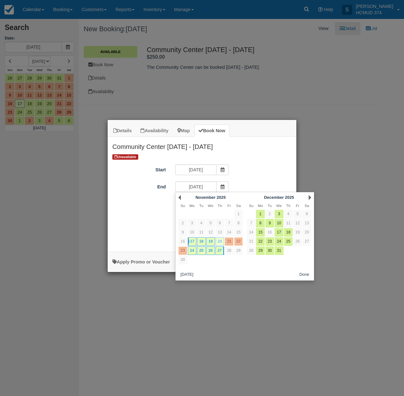
click at [218, 241] on link "20" at bounding box center [219, 241] width 9 height 9
type input "11/20/25"
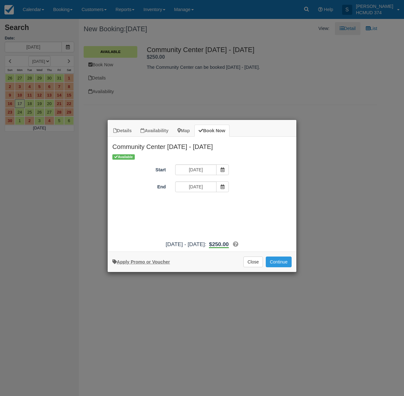
click at [164, 264] on link "Apply Promo or Voucher" at bounding box center [140, 261] width 57 height 5
click at [191, 200] on input "Promo / Voucher" at bounding box center [197, 204] width 44 height 11
type input "briancanepa"
click at [232, 201] on div "Applied to final balance. Code applied Apply Invalid!" at bounding box center [200, 203] width 184 height 11
click at [238, 201] on button "Apply" at bounding box center [242, 204] width 16 height 8
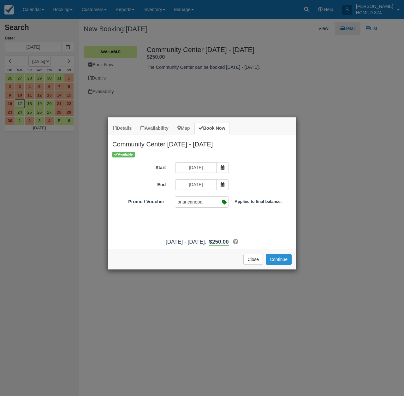
click at [272, 263] on div "Apply Promo or Voucher Close Continue Searching..." at bounding box center [202, 259] width 189 height 20
click at [273, 265] on button "Continue" at bounding box center [278, 259] width 26 height 11
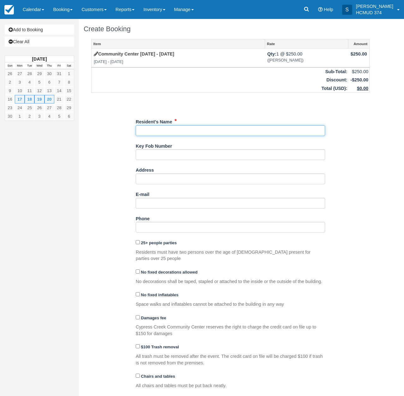
drag, startPoint x: 156, startPoint y: 127, endPoint x: 170, endPoint y: 154, distance: 30.6
click at [156, 127] on input "Resident's Name" at bounding box center [230, 130] width 189 height 11
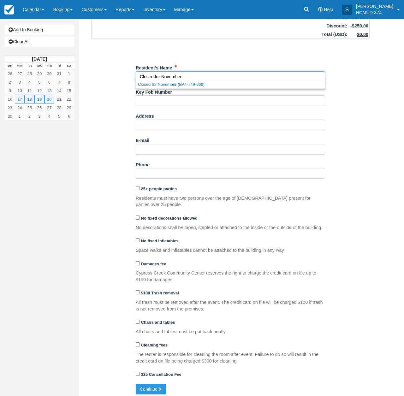
scroll to position [54, 0]
type input "Closed for November"
click at [151, 385] on button "Continue" at bounding box center [151, 389] width 30 height 11
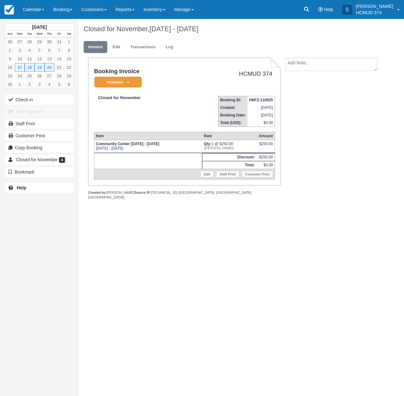
click at [110, 83] on em "Pending" at bounding box center [117, 82] width 47 height 11
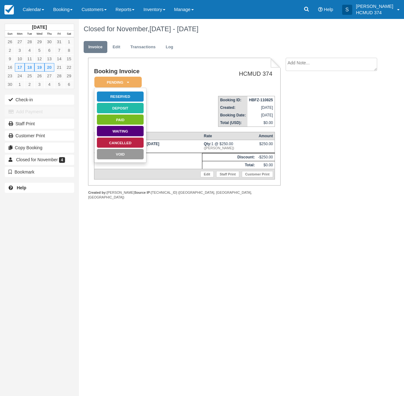
click at [116, 94] on link "Reserved" at bounding box center [119, 96] width 47 height 11
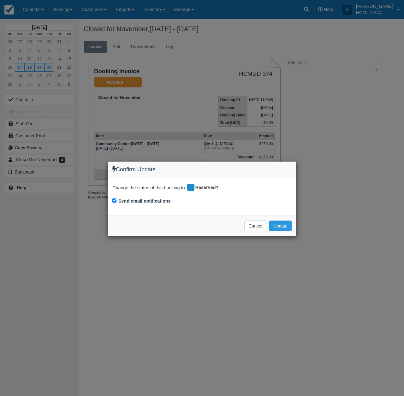
drag, startPoint x: 144, startPoint y: 202, endPoint x: 205, endPoint y: 210, distance: 61.0
click at [144, 202] on label "Send email notifications" at bounding box center [144, 201] width 52 height 7
click at [116, 202] on input "Send email notifications" at bounding box center [114, 200] width 4 height 4
checkbox input "false"
click at [284, 226] on button "Update" at bounding box center [280, 225] width 22 height 11
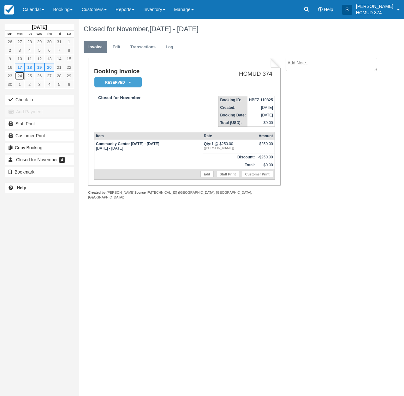
click at [21, 77] on link "24" at bounding box center [20, 76] width 10 height 9
drag, startPoint x: 7, startPoint y: 8, endPoint x: 15, endPoint y: 20, distance: 14.9
click at [7, 8] on img at bounding box center [8, 9] width 9 height 9
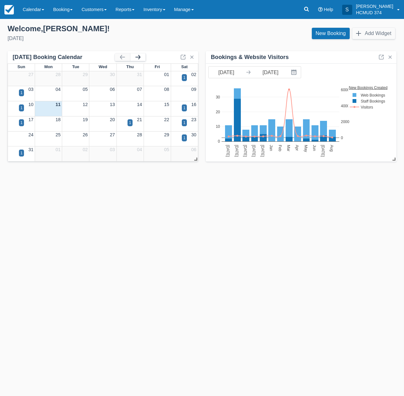
click at [137, 56] on button "button" at bounding box center [137, 57] width 15 height 8
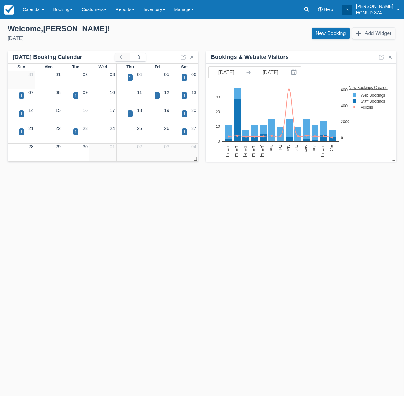
click at [137, 56] on button "button" at bounding box center [137, 57] width 15 height 8
click at [137, 55] on button "button" at bounding box center [137, 57] width 15 height 8
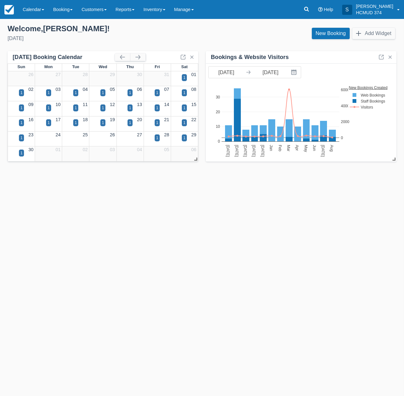
click at [53, 139] on div at bounding box center [89, 141] width 108 height 7
click at [325, 33] on link "New Booking" at bounding box center [331, 33] width 38 height 11
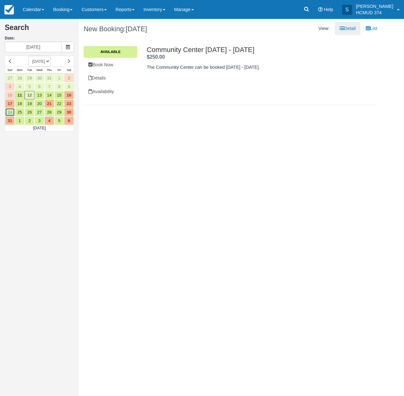
click at [10, 113] on link "24" at bounding box center [10, 112] width 10 height 9
click at [17, 113] on link "25" at bounding box center [20, 112] width 10 height 9
click at [9, 111] on link "24" at bounding box center [10, 112] width 10 height 9
click at [20, 110] on link "25" at bounding box center [20, 112] width 10 height 9
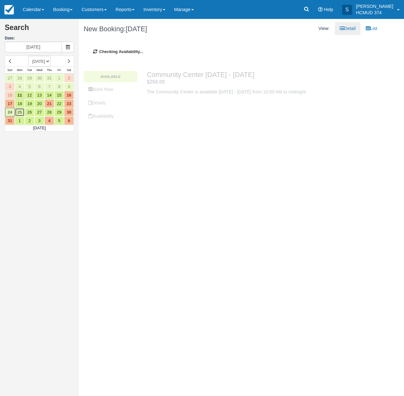
type input "08/25/25"
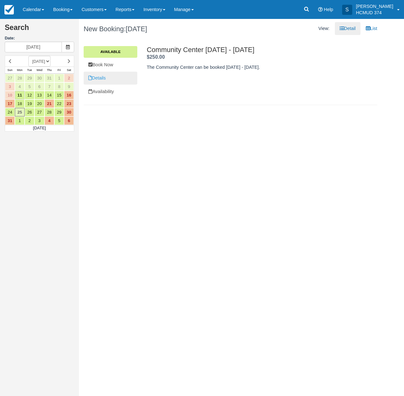
drag, startPoint x: 105, startPoint y: 64, endPoint x: 109, endPoint y: 78, distance: 14.0
click at [105, 64] on link "Book Now" at bounding box center [111, 64] width 54 height 13
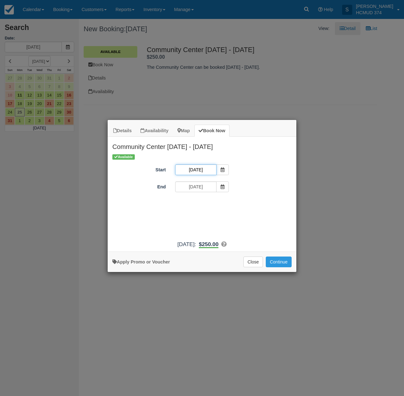
drag, startPoint x: 202, startPoint y: 168, endPoint x: 199, endPoint y: 226, distance: 58.1
click at [202, 168] on input "08/25/25" at bounding box center [195, 169] width 41 height 11
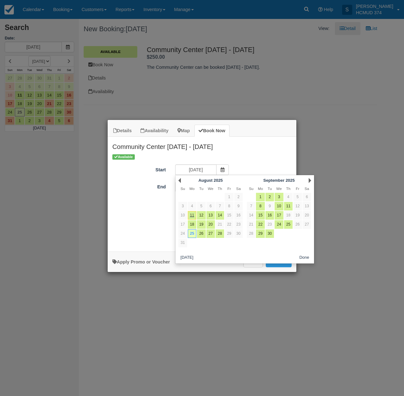
drag, startPoint x: 115, startPoint y: 209, endPoint x: 131, endPoint y: 207, distance: 16.2
click at [115, 209] on div "Available Start 08/25/25 End 08/25/25 Promo / Voucher Applied to final balance.…" at bounding box center [202, 195] width 189 height 84
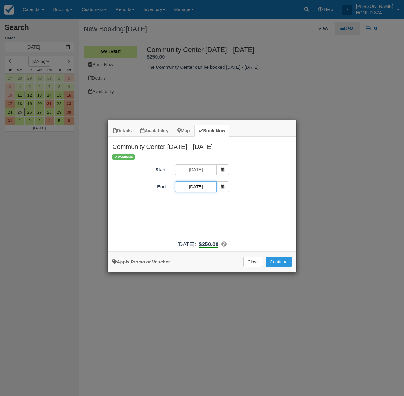
drag, startPoint x: 205, startPoint y: 185, endPoint x: 204, endPoint y: 192, distance: 7.0
click at [205, 185] on input "08/25/25" at bounding box center [195, 186] width 41 height 11
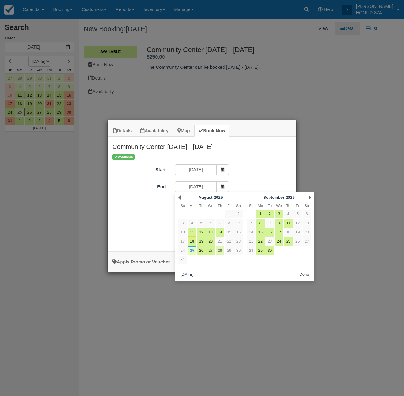
drag, startPoint x: 220, startPoint y: 251, endPoint x: 224, endPoint y: 253, distance: 4.8
click at [220, 251] on link "28" at bounding box center [219, 250] width 9 height 9
type input "08/28/25"
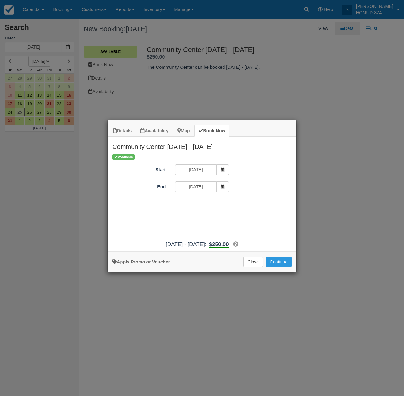
drag, startPoint x: 191, startPoint y: 160, endPoint x: 192, endPoint y: 166, distance: 6.4
click at [191, 160] on div "Available Start 08/25/25 End 08/28/25 Promo / Voucher Applied to final balance.…" at bounding box center [202, 195] width 189 height 84
click at [192, 167] on input "08/25/25" at bounding box center [195, 169] width 41 height 11
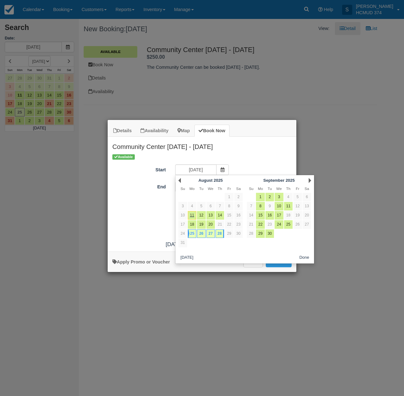
click at [312, 180] on div "Next September 2025" at bounding box center [279, 180] width 68 height 9
click at [311, 179] on link "Next" at bounding box center [309, 180] width 3 height 5
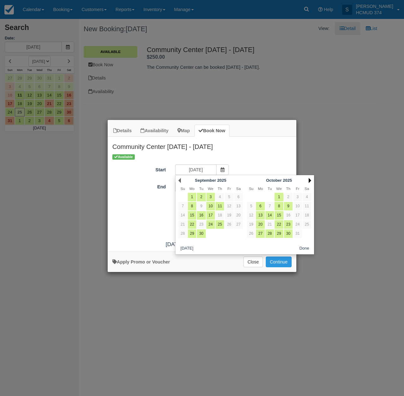
click at [310, 179] on link "Next" at bounding box center [309, 180] width 3 height 5
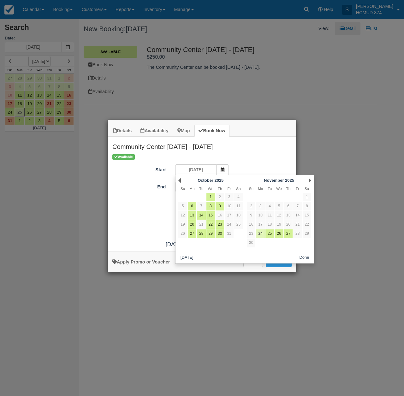
click at [260, 234] on link "24" at bounding box center [260, 233] width 9 height 9
type input "11/24/25"
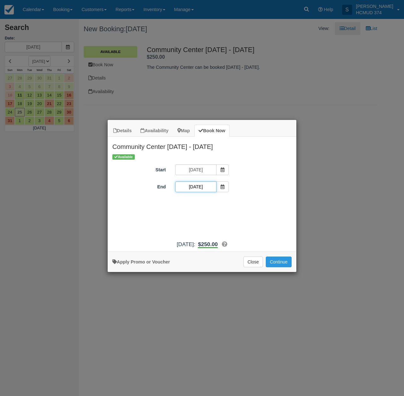
click at [207, 188] on input "11/24/25" at bounding box center [195, 186] width 41 height 11
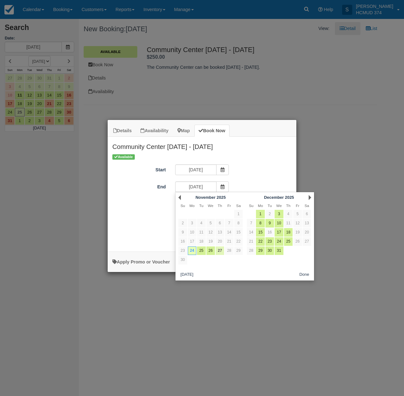
click at [219, 250] on link "27" at bounding box center [219, 250] width 9 height 9
type input "11/27/25"
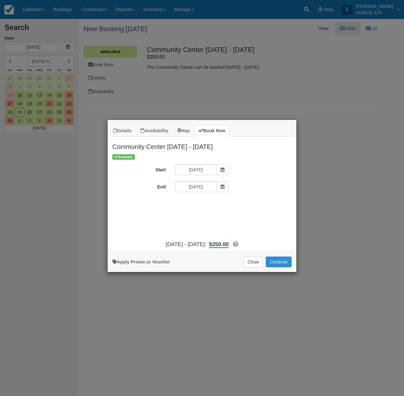
click at [274, 264] on button "Continue" at bounding box center [278, 261] width 26 height 11
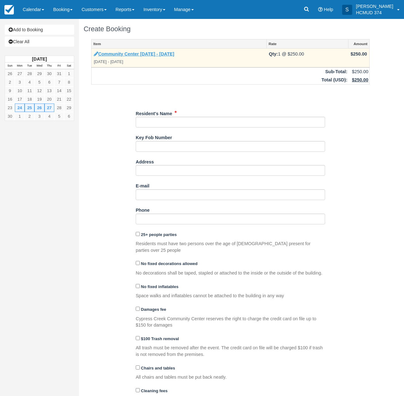
click at [155, 54] on link "Community Center [DATE] - [DATE]" at bounding box center [134, 53] width 80 height 5
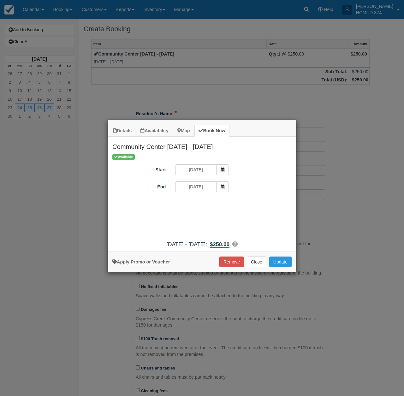
click at [143, 264] on link "Apply Promo or Voucher" at bounding box center [140, 261] width 57 height 5
click at [201, 201] on input "Promo / Voucher" at bounding box center [197, 204] width 44 height 11
type input "briancanepa"
click at [246, 203] on button "Apply" at bounding box center [242, 204] width 16 height 8
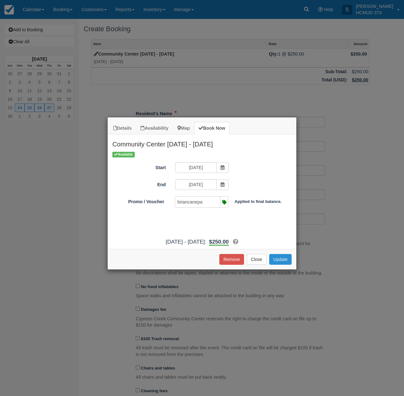
click at [282, 265] on button "Update" at bounding box center [280, 259] width 22 height 11
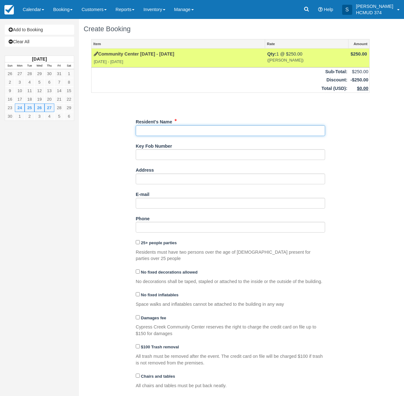
click at [158, 127] on input "Resident's Name" at bounding box center [230, 130] width 189 height 11
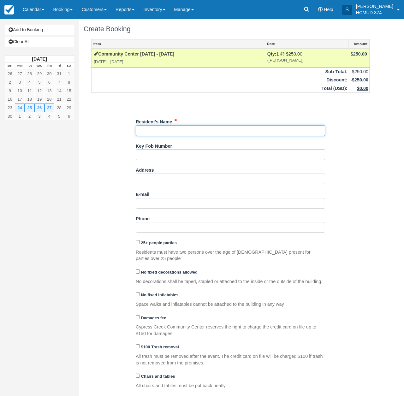
click at [160, 133] on input "Resident's Name" at bounding box center [230, 130] width 189 height 11
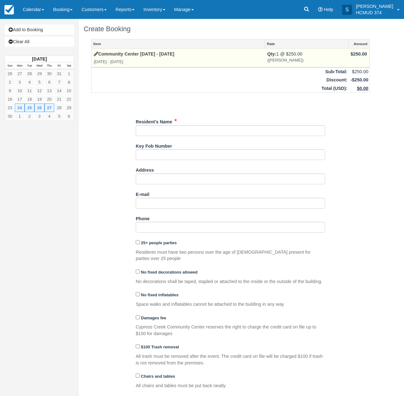
drag, startPoint x: 117, startPoint y: 138, endPoint x: 125, endPoint y: 137, distance: 7.7
click at [117, 138] on div "Item Rate Amount [GEOGRAPHIC_DATA] [DATE] - [DATE] [DATE] - [DATE] Qty: 1 @ $25…" at bounding box center [230, 238] width 293 height 398
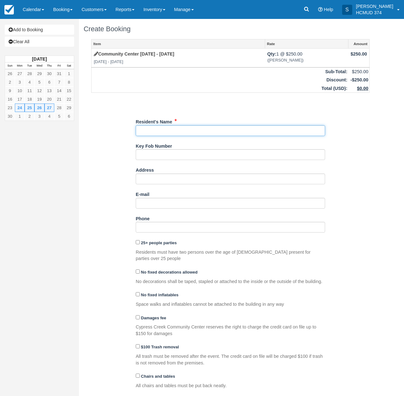
click at [161, 125] on input "Resident's Name" at bounding box center [230, 130] width 189 height 11
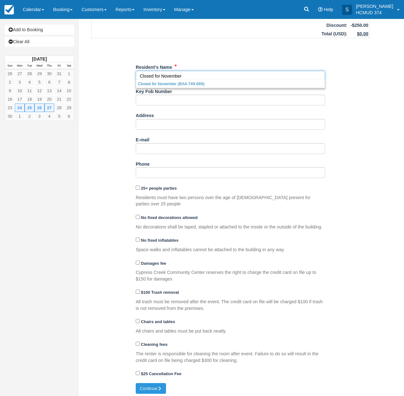
type input "Closed for November"
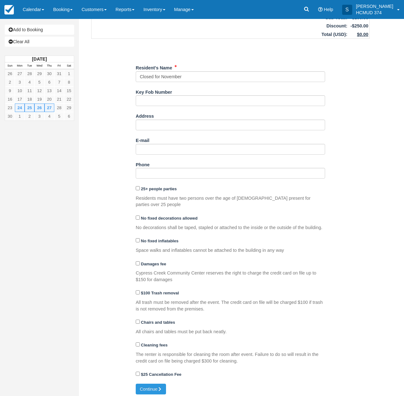
drag, startPoint x: 100, startPoint y: 277, endPoint x: 120, endPoint y: 322, distance: 49.1
click at [100, 277] on div "Item Rate Amount [GEOGRAPHIC_DATA] [DATE] - [DATE] [DATE] - [DATE] Qty: 1 @ $25…" at bounding box center [230, 184] width 293 height 398
click at [154, 388] on button "Continue" at bounding box center [151, 389] width 30 height 11
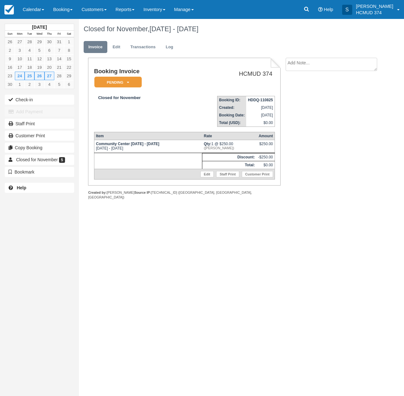
click at [121, 85] on em "Pending" at bounding box center [117, 82] width 47 height 11
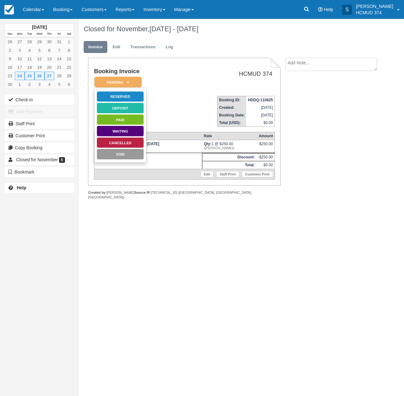
drag, startPoint x: 126, startPoint y: 95, endPoint x: 149, endPoint y: 155, distance: 64.5
click at [126, 95] on link "Reserved" at bounding box center [119, 96] width 47 height 11
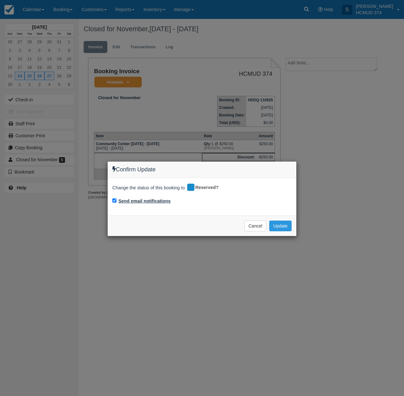
click at [158, 201] on label "Send email notifications" at bounding box center [144, 201] width 52 height 7
click at [116, 201] on input "Send email notifications" at bounding box center [114, 200] width 4 height 4
checkbox input "false"
click at [280, 224] on button "Update" at bounding box center [280, 225] width 22 height 11
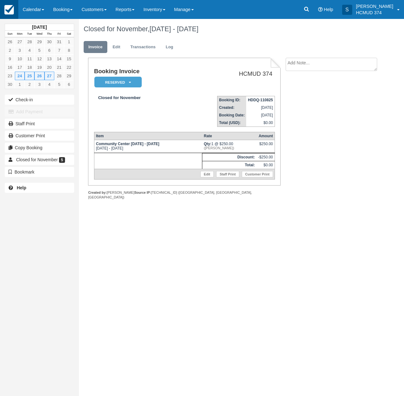
click at [13, 15] on img at bounding box center [8, 9] width 9 height 9
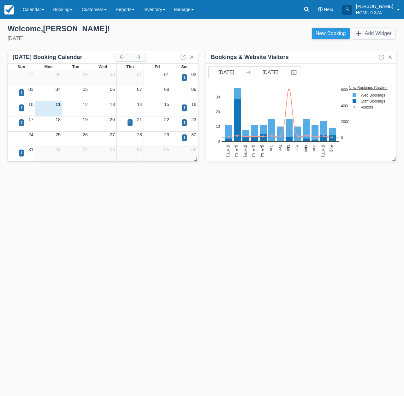
click at [332, 32] on link "New Booking" at bounding box center [331, 33] width 38 height 11
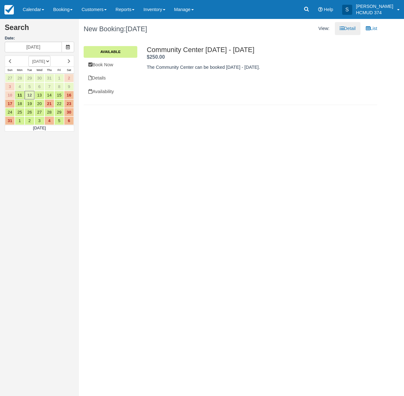
select select "20251101"
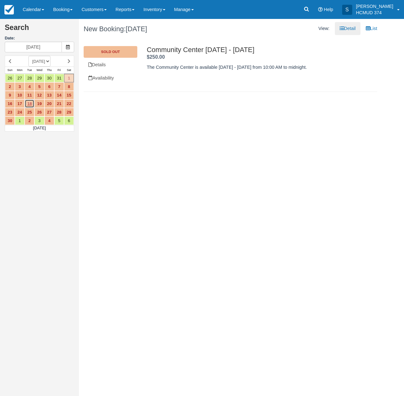
click at [27, 103] on link "18" at bounding box center [30, 103] width 10 height 9
click at [12, 116] on link "30" at bounding box center [10, 120] width 10 height 9
click at [13, 109] on link "23" at bounding box center [10, 112] width 10 height 9
click at [13, 102] on link "16" at bounding box center [10, 103] width 10 height 9
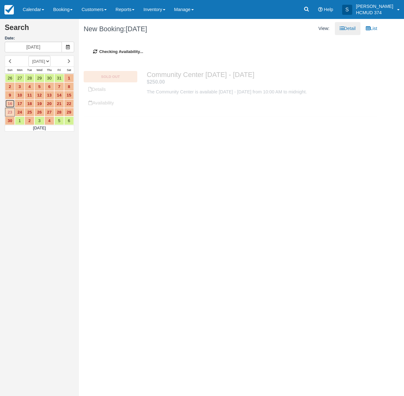
type input "11/16/25"
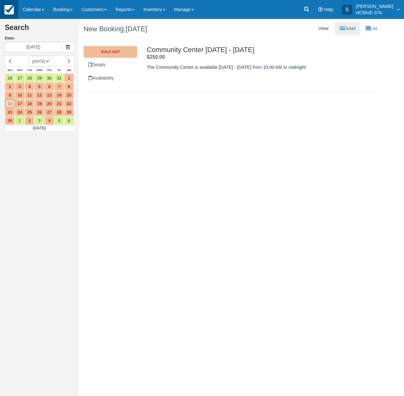
click at [12, 17] on link at bounding box center [9, 9] width 18 height 19
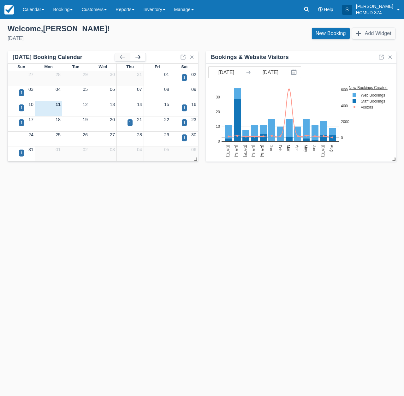
click at [139, 57] on button "button" at bounding box center [137, 57] width 15 height 8
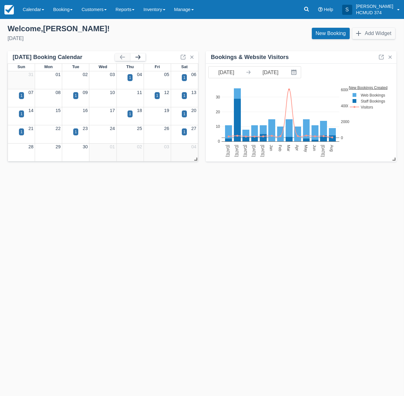
click at [139, 58] on button "button" at bounding box center [137, 57] width 15 height 8
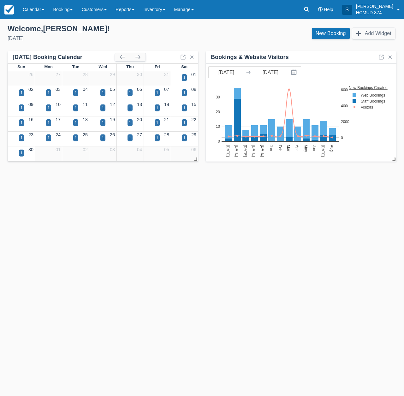
click at [131, 218] on div "Templates help to speed up your product set-up, so you can start taking booking…" at bounding box center [202, 207] width 404 height 377
